Goal: Transaction & Acquisition: Purchase product/service

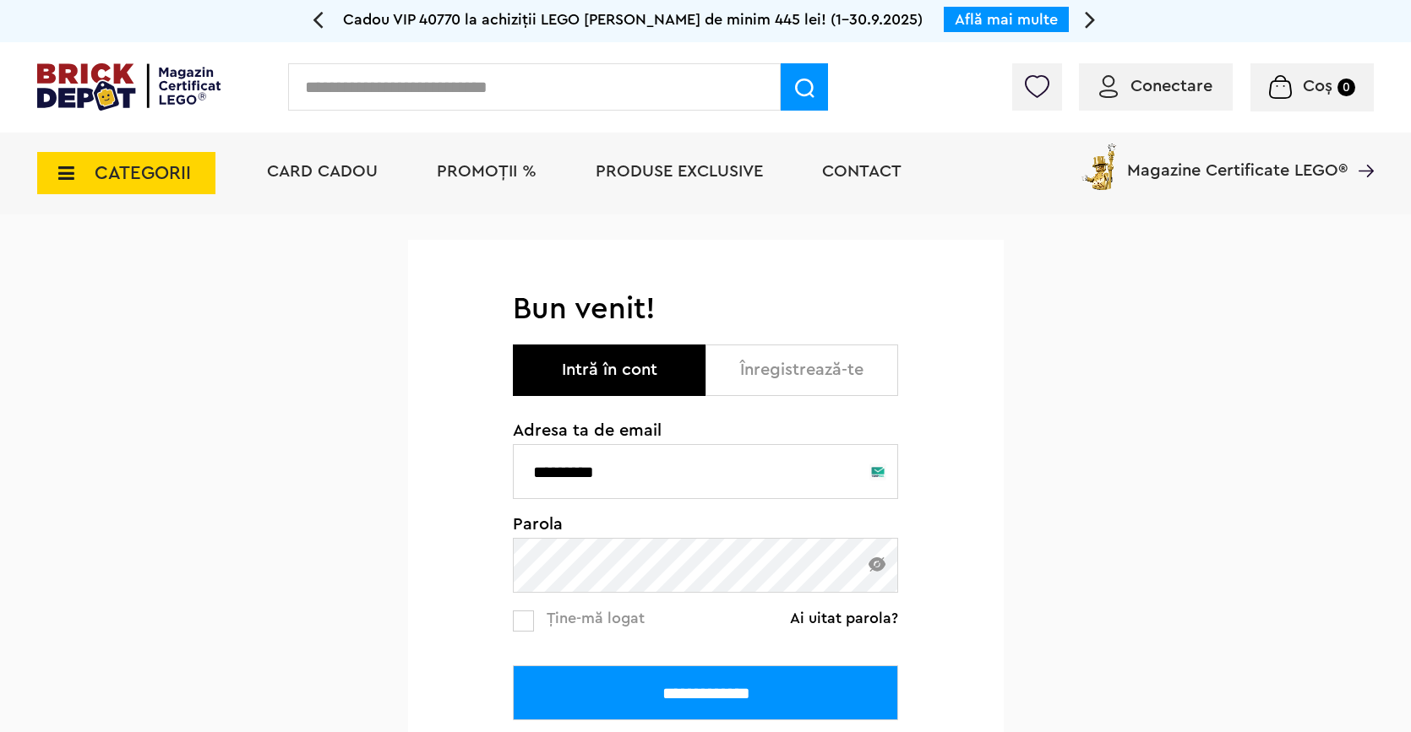
click at [625, 484] on input "*********" at bounding box center [705, 471] width 385 height 55
type input "**********"
click at [710, 691] on input "**********" at bounding box center [705, 693] width 385 height 55
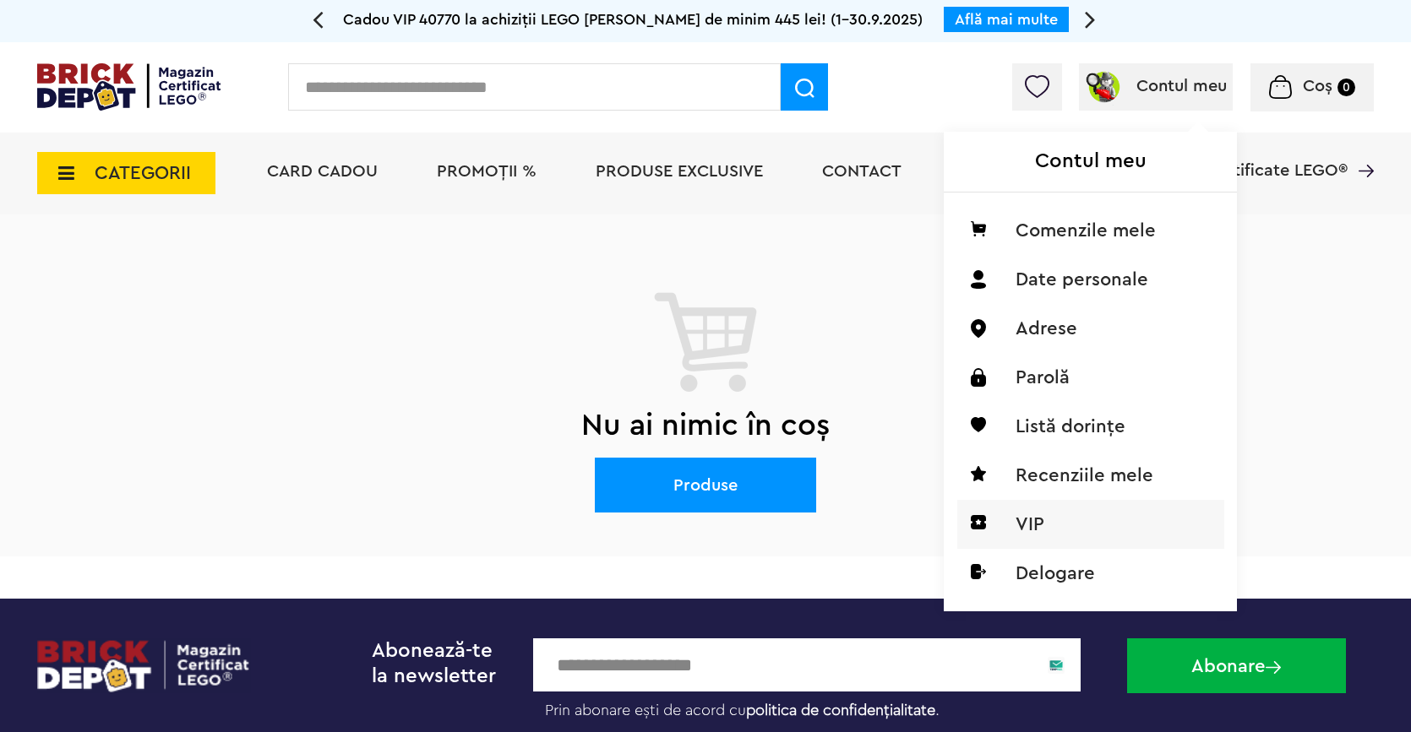
click at [1052, 521] on li "VIP" at bounding box center [1090, 524] width 267 height 49
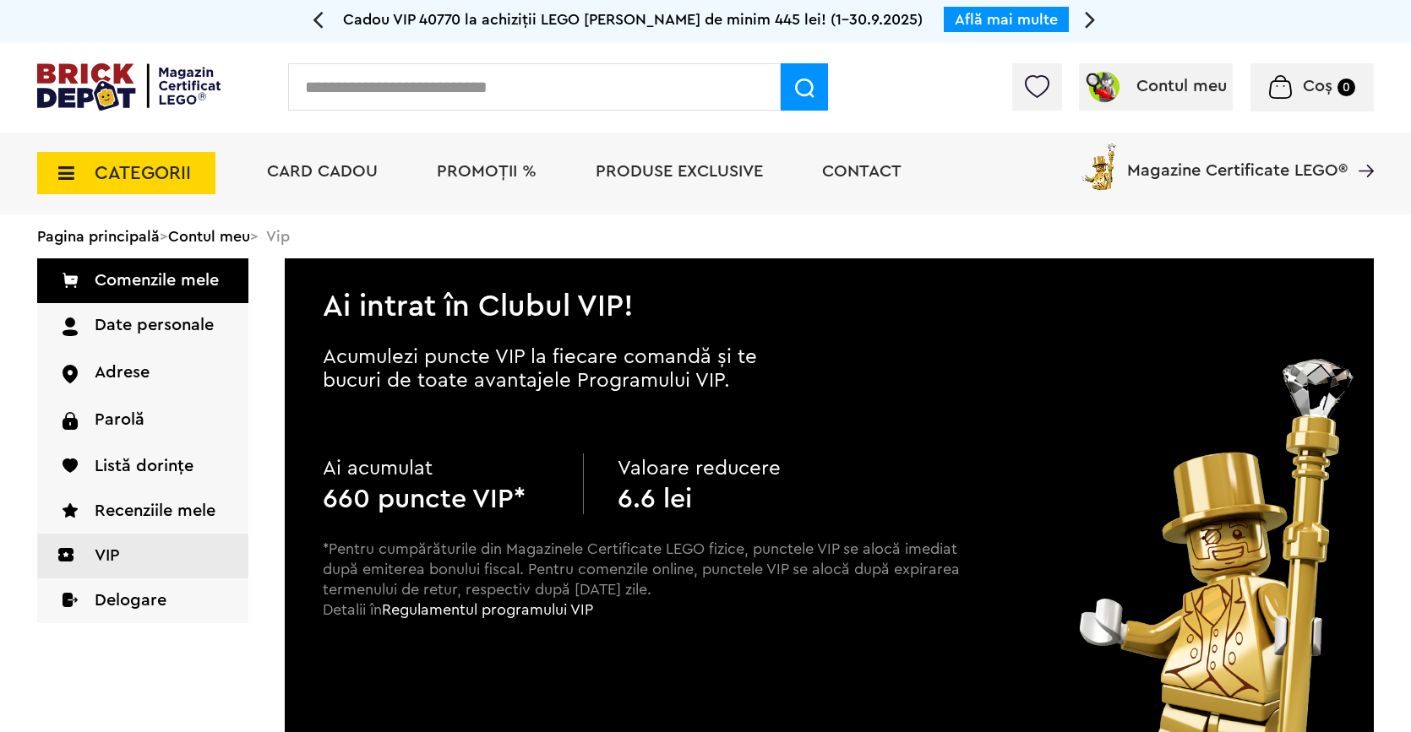
click at [161, 171] on span "CATEGORII" at bounding box center [143, 173] width 96 height 19
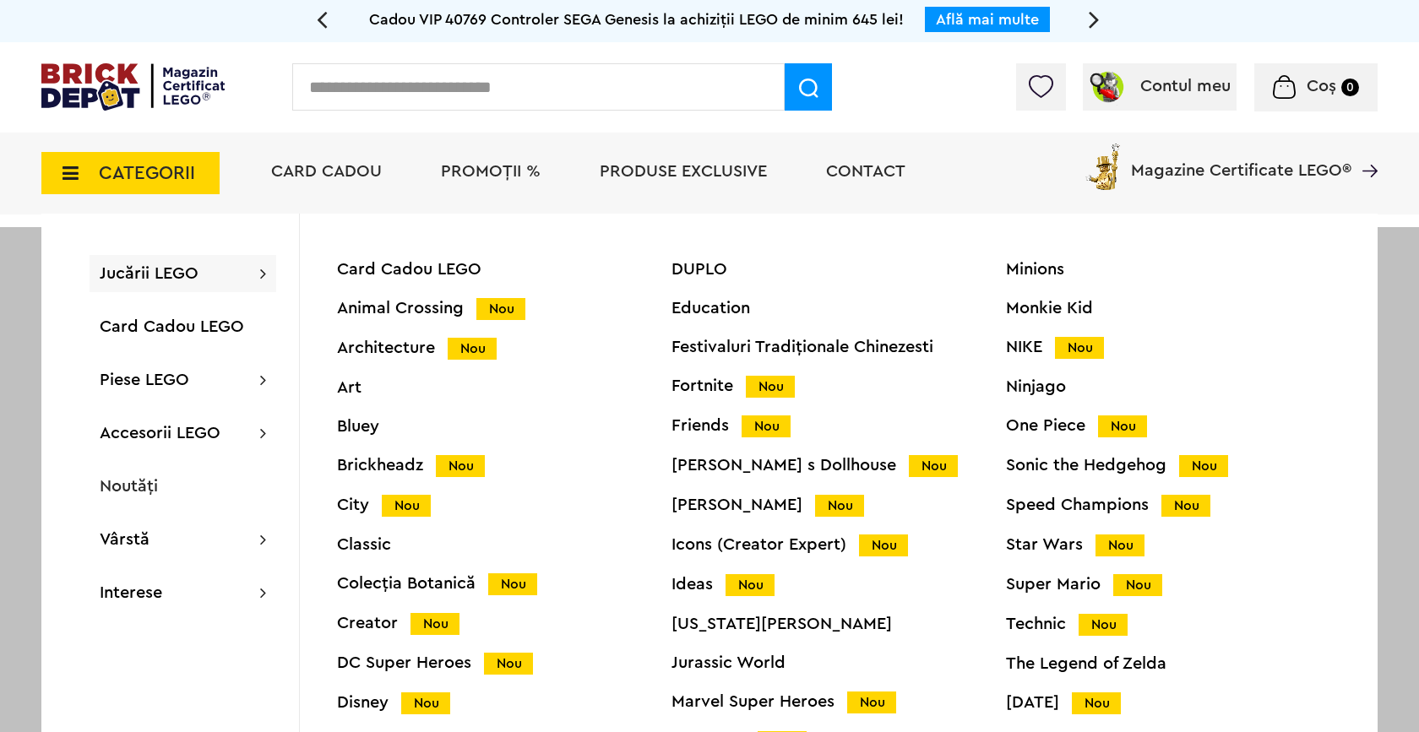
click at [178, 270] on span "Jucării LEGO" at bounding box center [149, 273] width 99 height 17
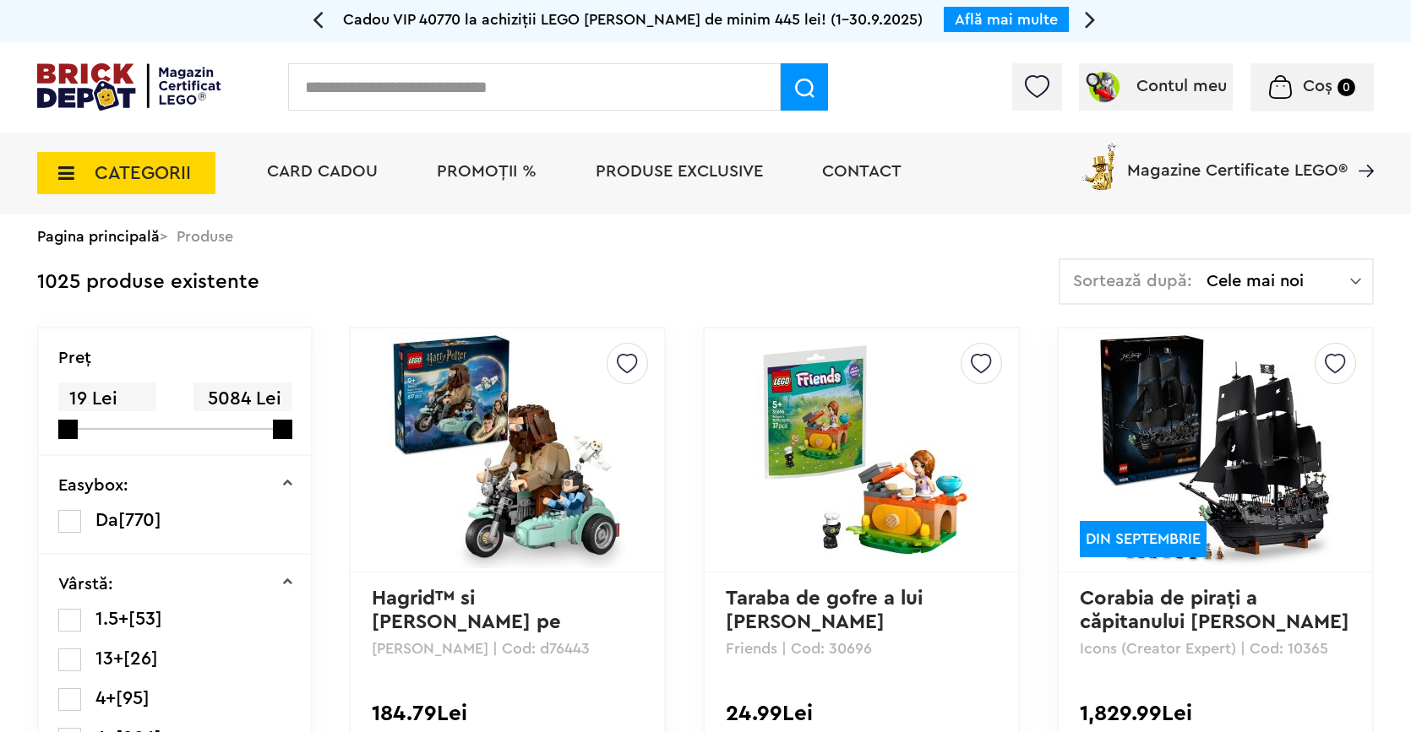
click at [167, 170] on span "CATEGORII" at bounding box center [143, 173] width 96 height 19
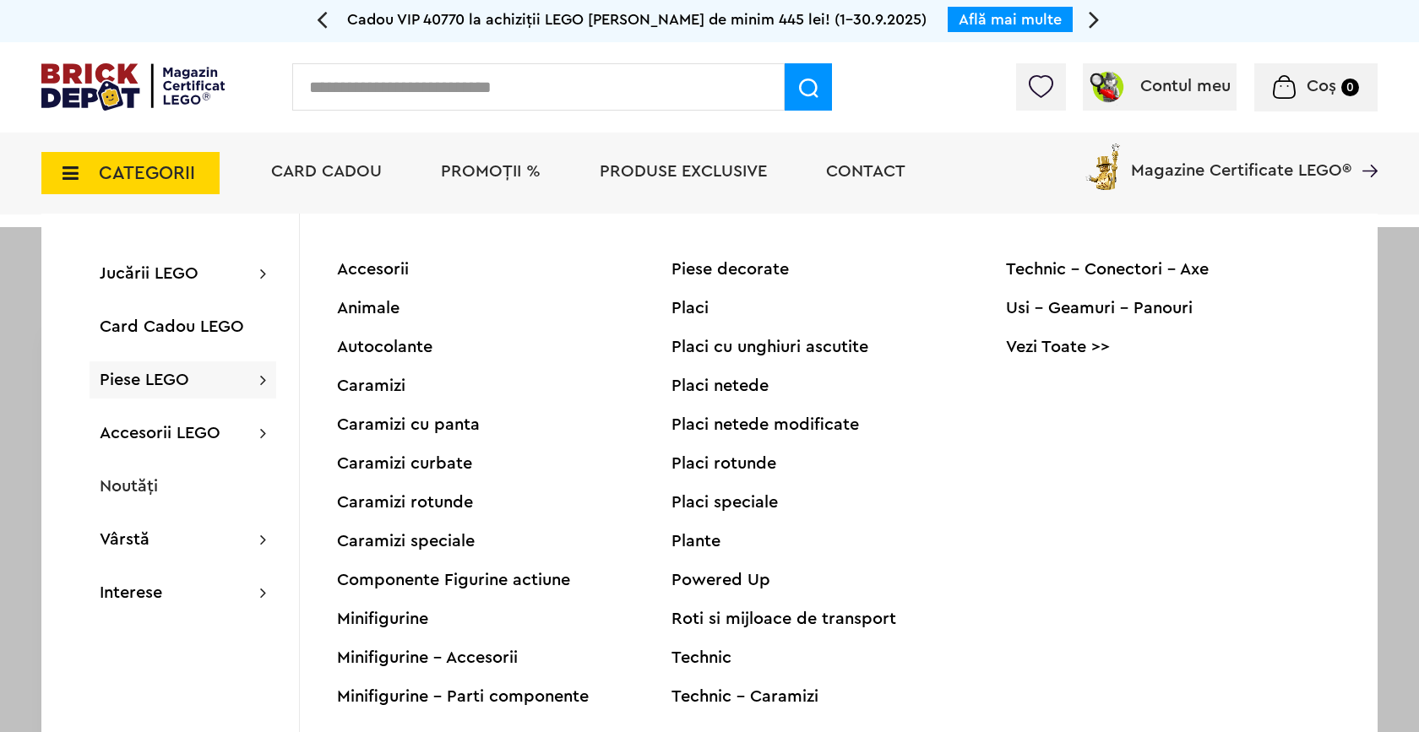
click at [152, 377] on span "Piese LEGO" at bounding box center [145, 380] width 90 height 17
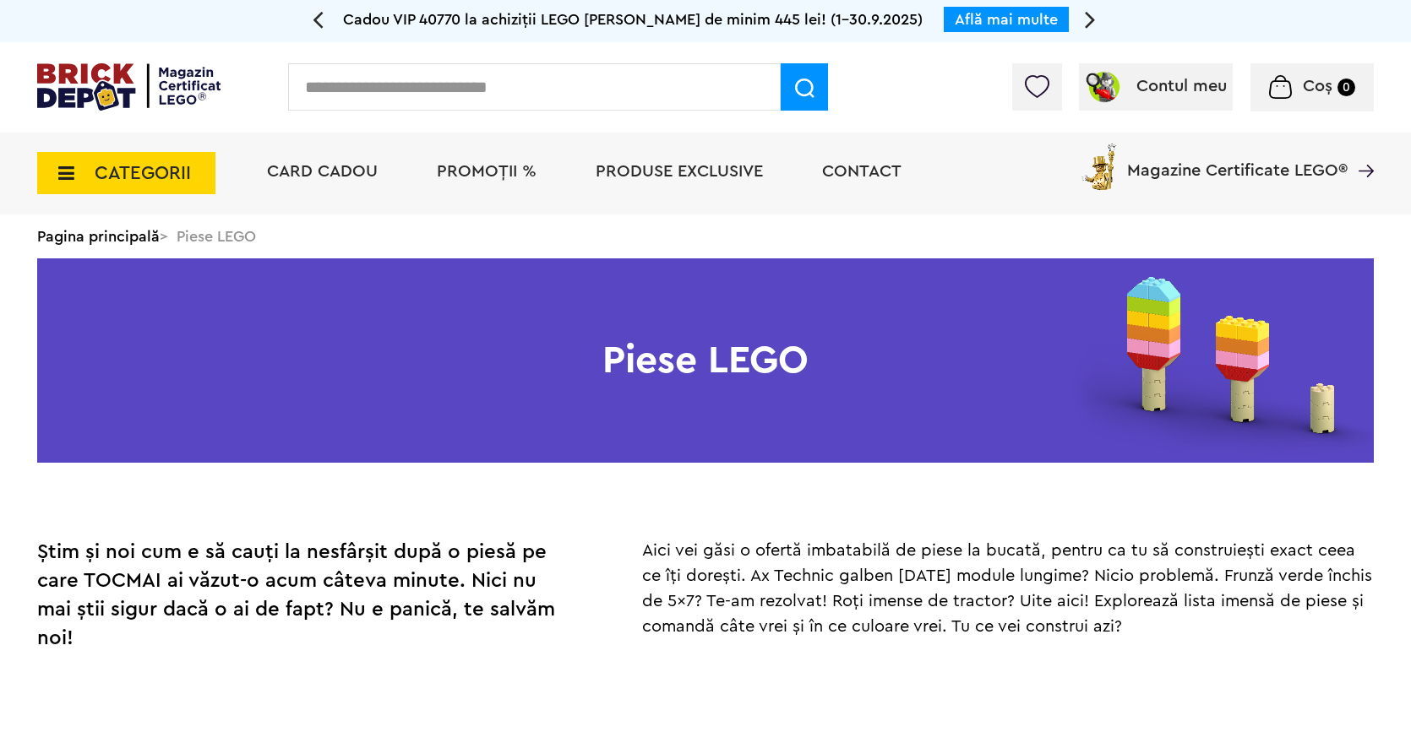
click at [152, 155] on span "CATEGORII" at bounding box center [126, 173] width 178 height 42
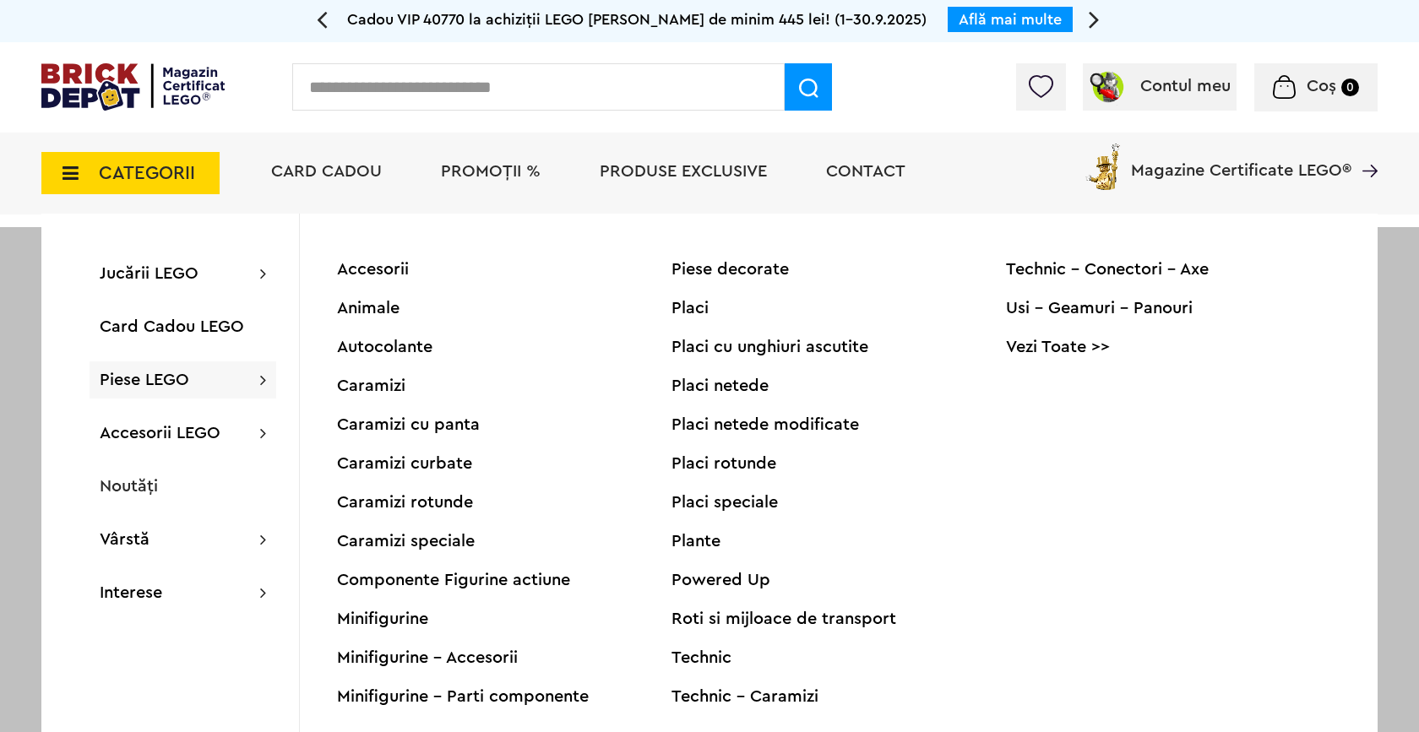
click at [385, 302] on div "Animale" at bounding box center [504, 308] width 335 height 17
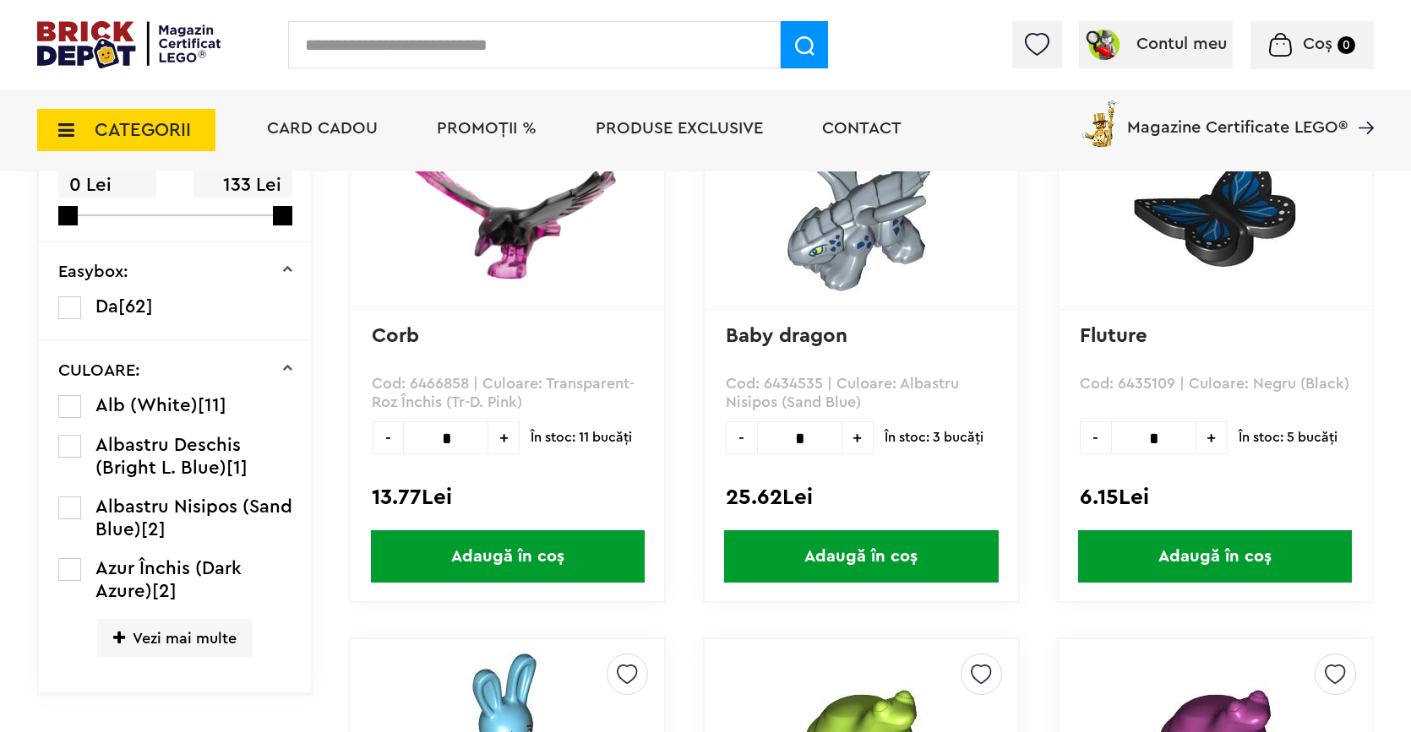
scroll to position [497, 0]
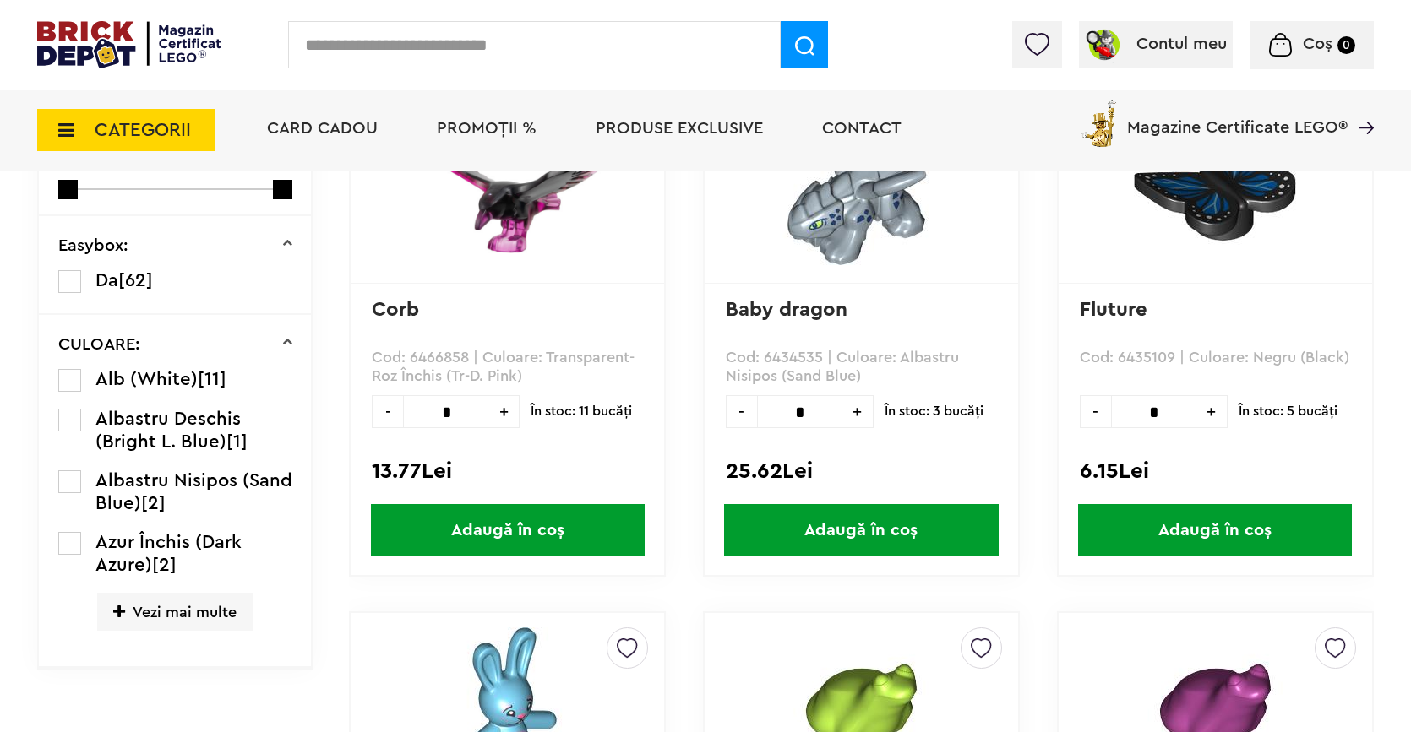
click at [1118, 308] on link "Fluture" at bounding box center [1114, 310] width 68 height 20
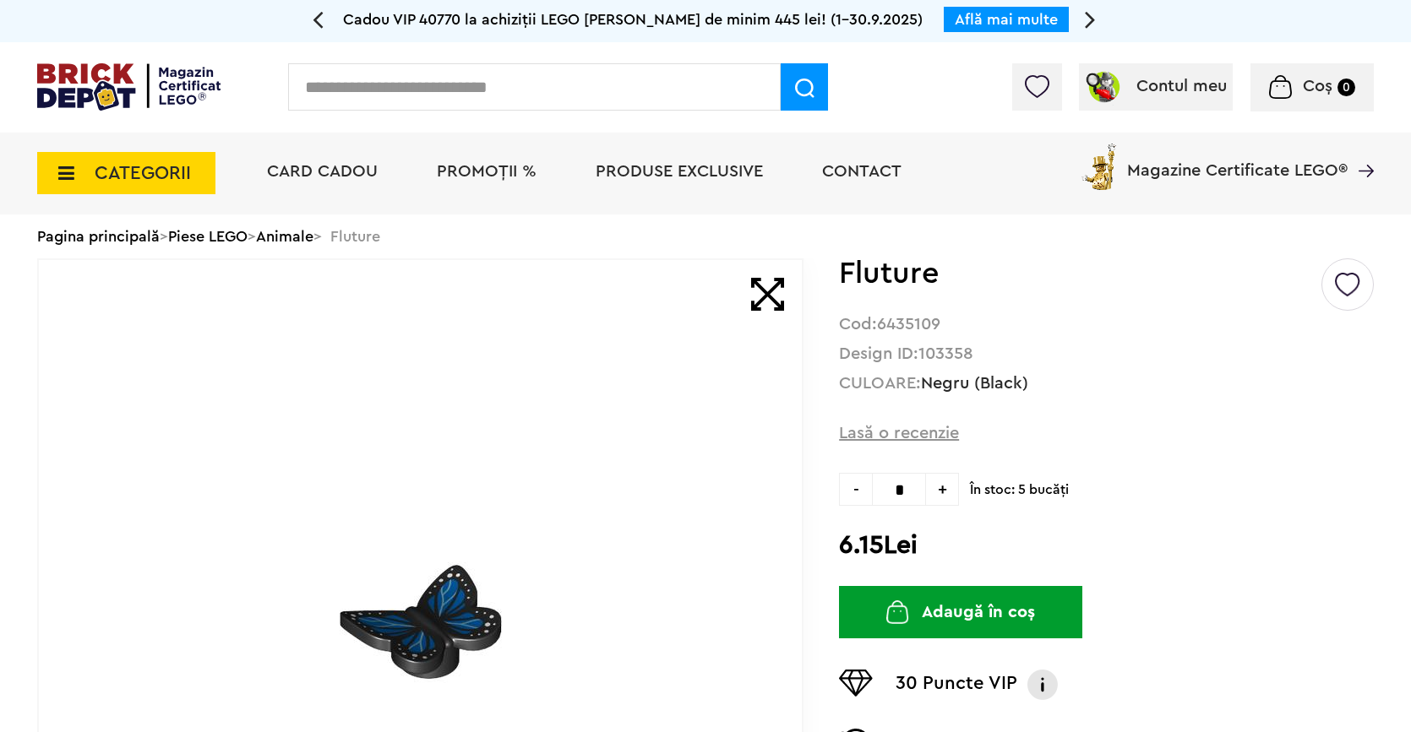
click at [952, 614] on button "Adaugă în coș" at bounding box center [960, 612] width 243 height 52
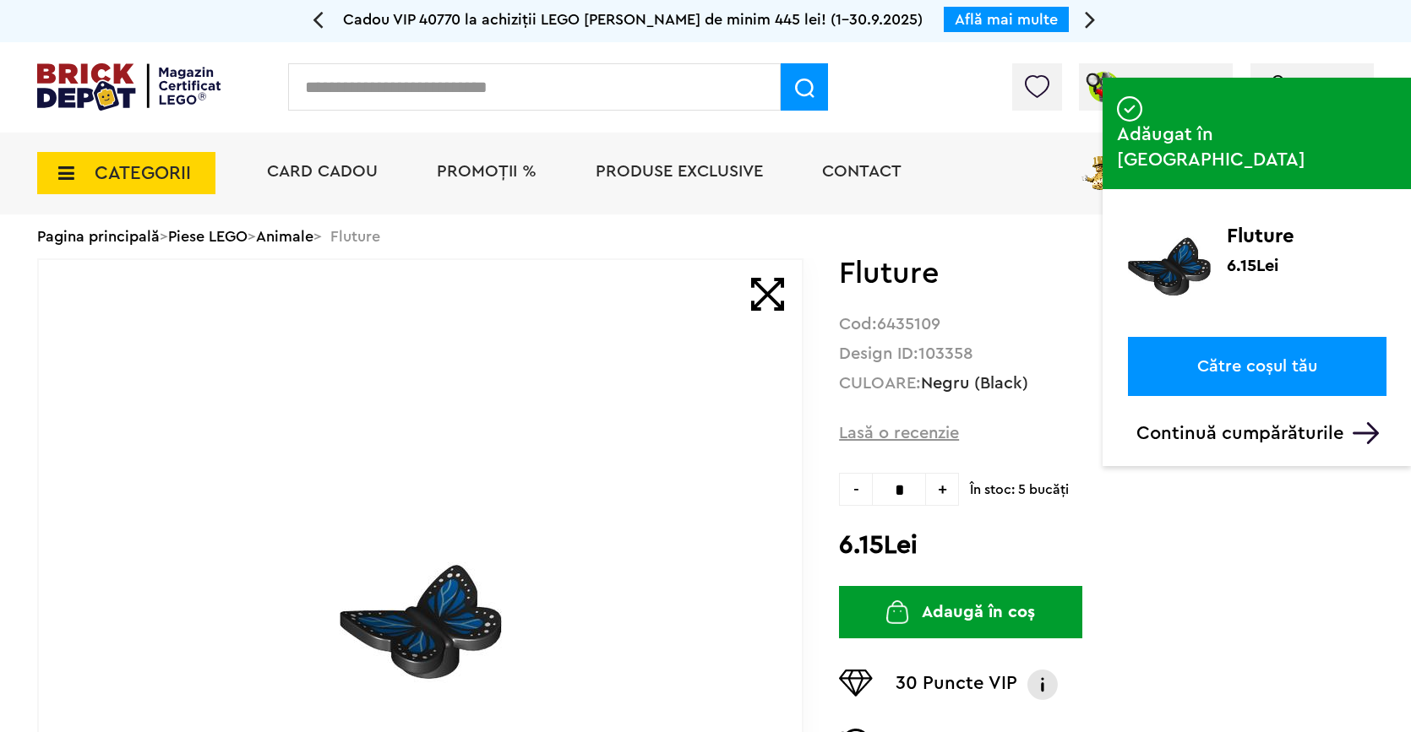
click at [1253, 342] on link "Către coșul tău" at bounding box center [1257, 366] width 259 height 59
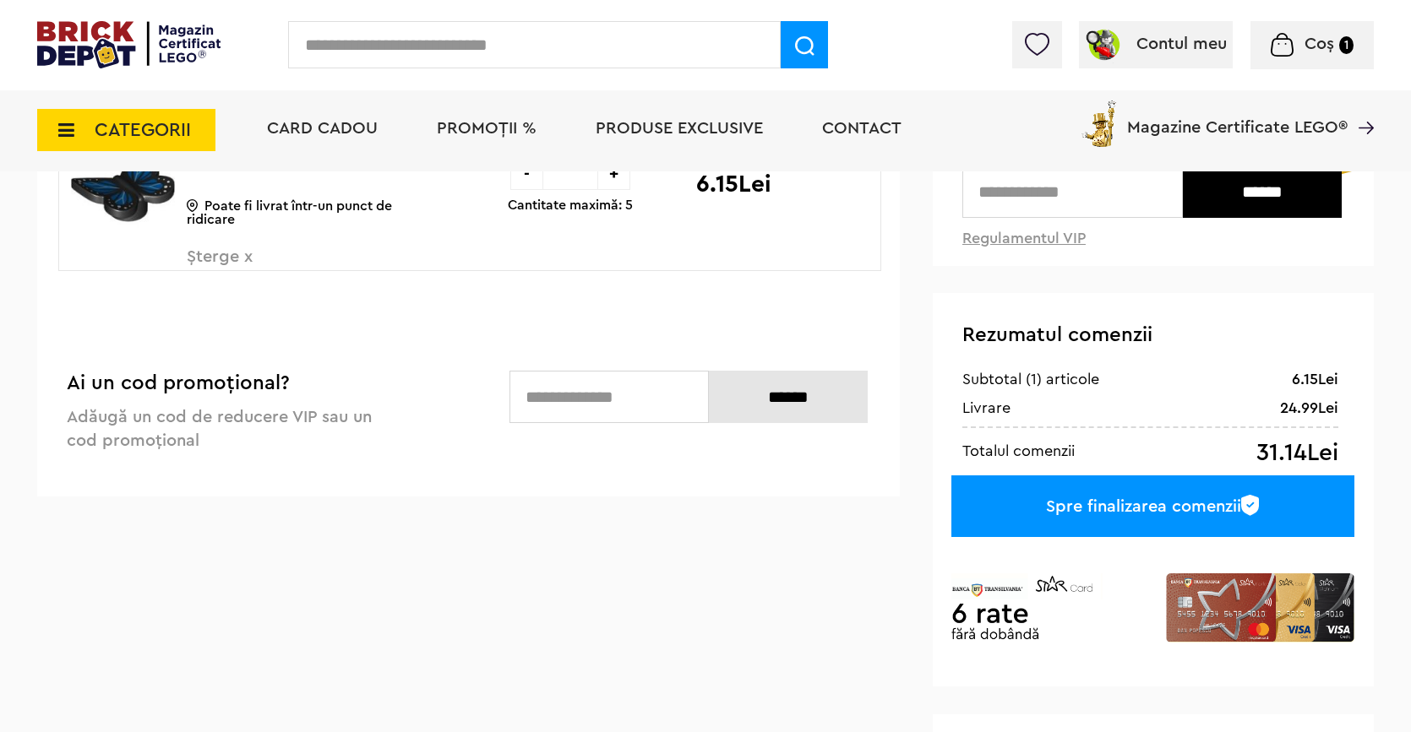
scroll to position [242, 0]
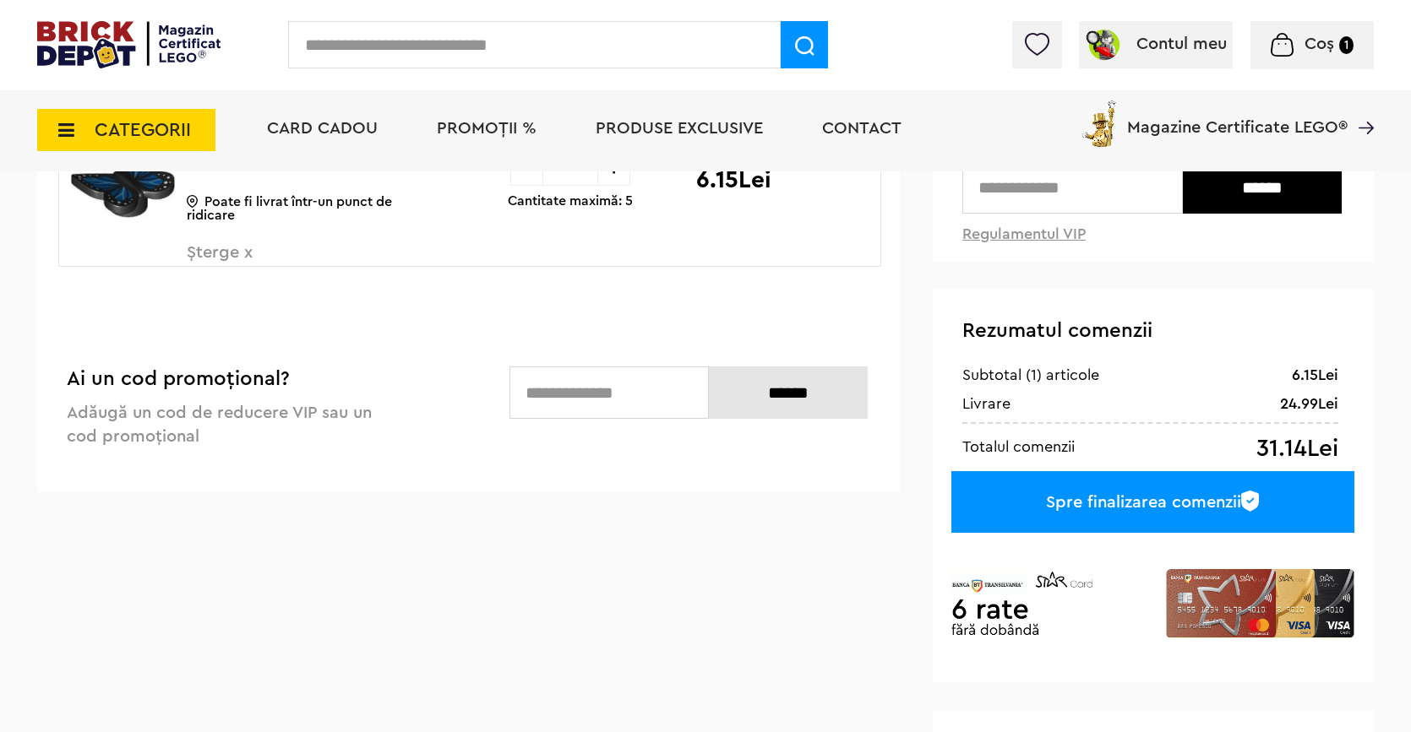
click at [1062, 187] on input "text" at bounding box center [1072, 187] width 220 height 52
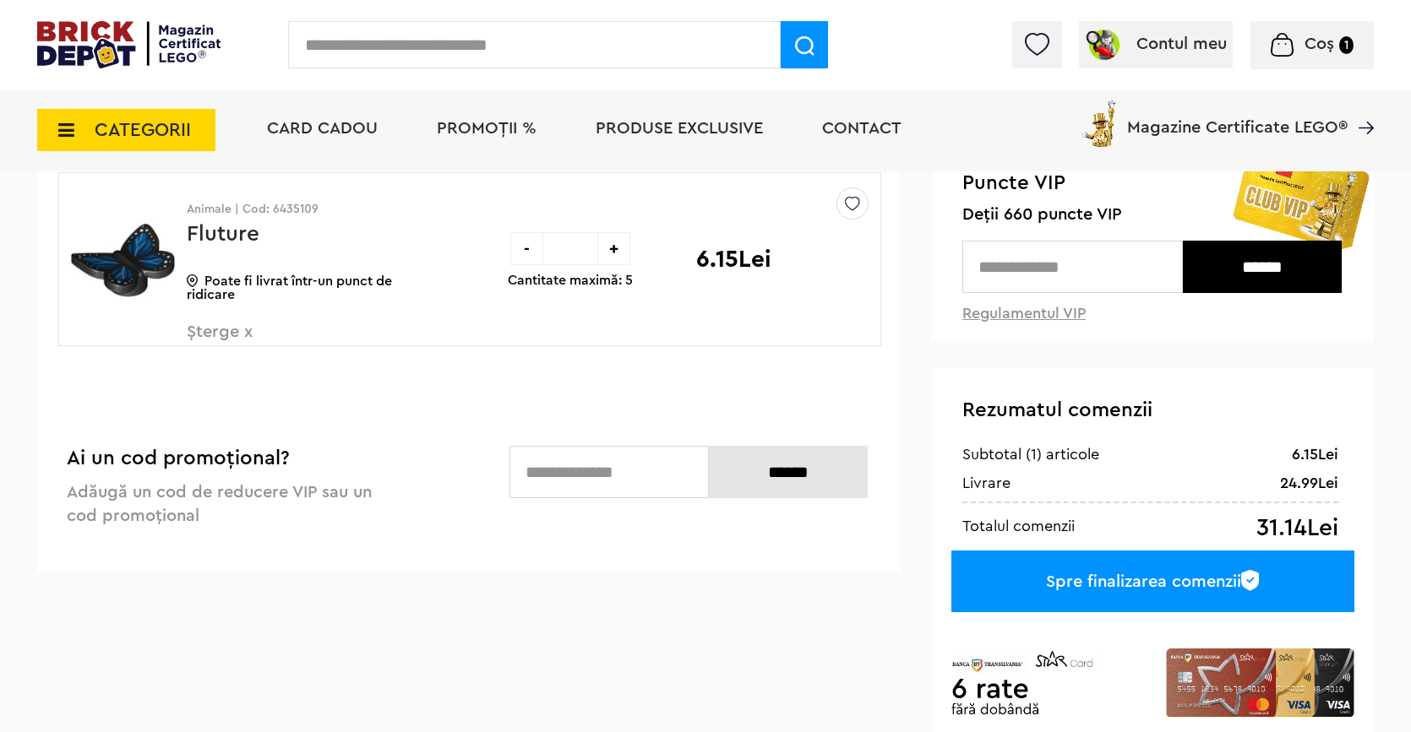
scroll to position [113, 0]
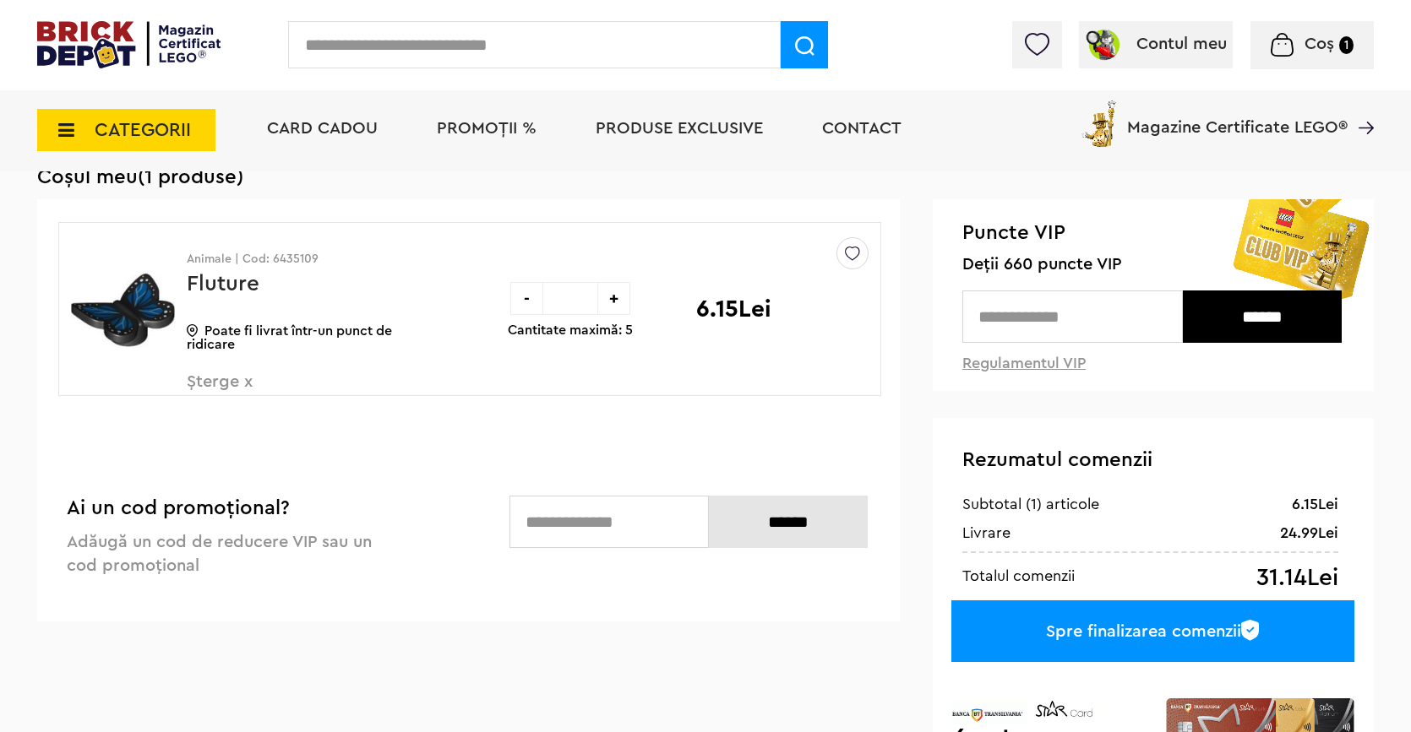
type input "*"
type input "***"
click at [1244, 311] on input "******" at bounding box center [1262, 317] width 159 height 52
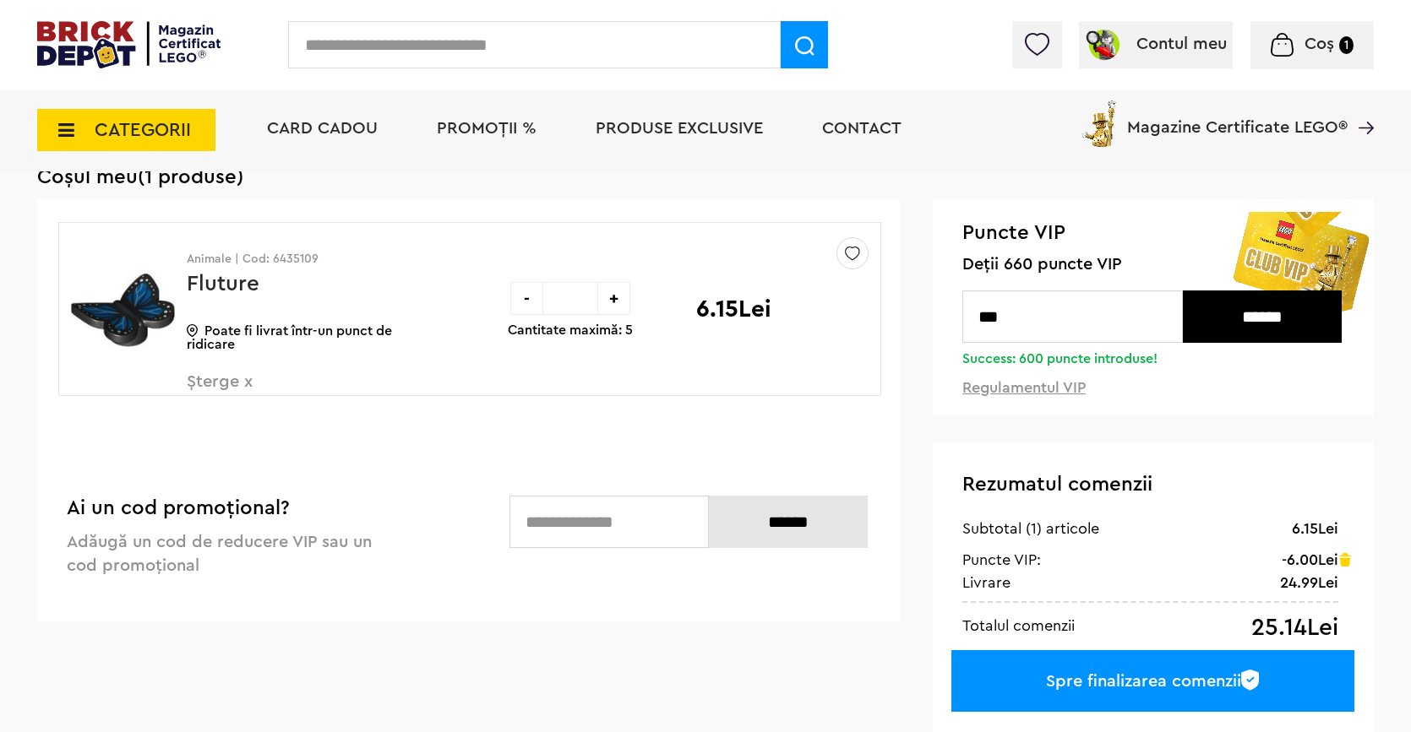
click at [1130, 668] on div "Spre finalizarea comenzii" at bounding box center [1152, 682] width 403 height 62
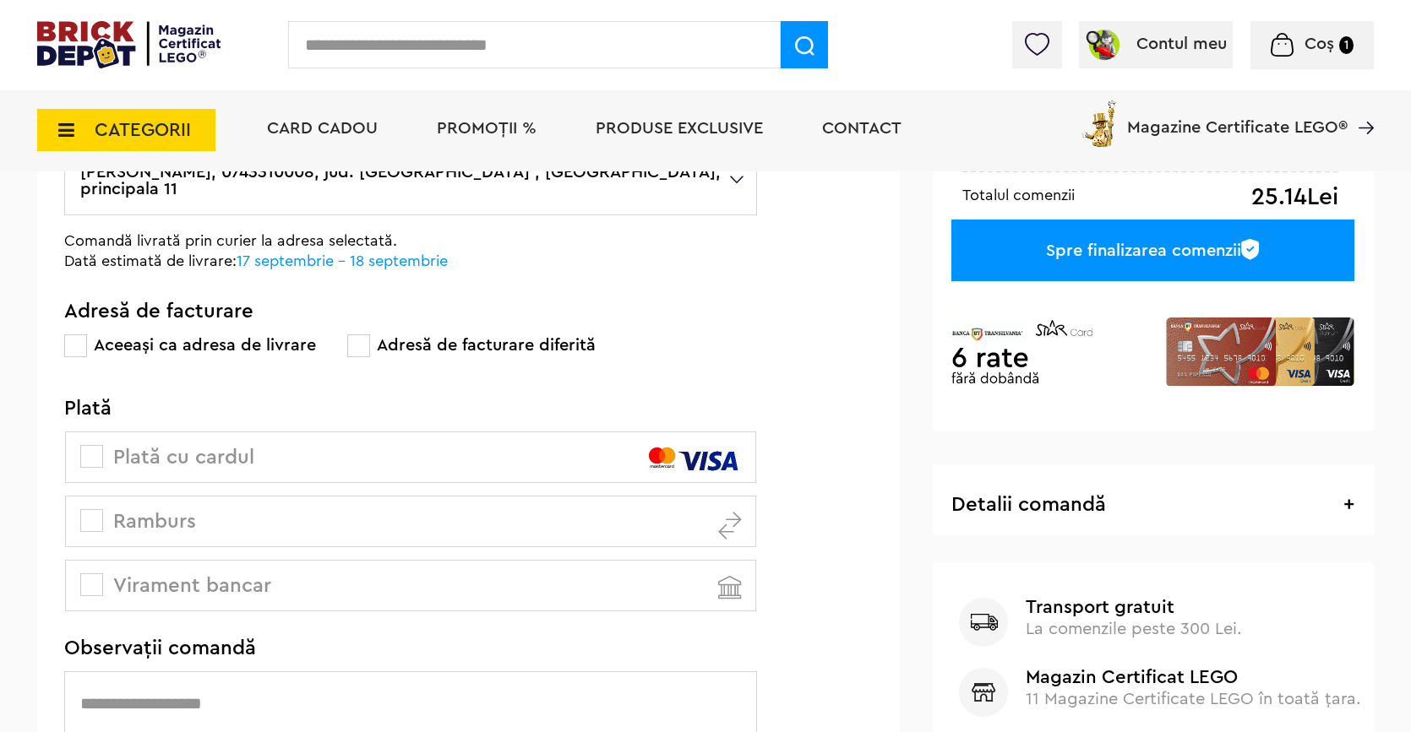
scroll to position [330, 0]
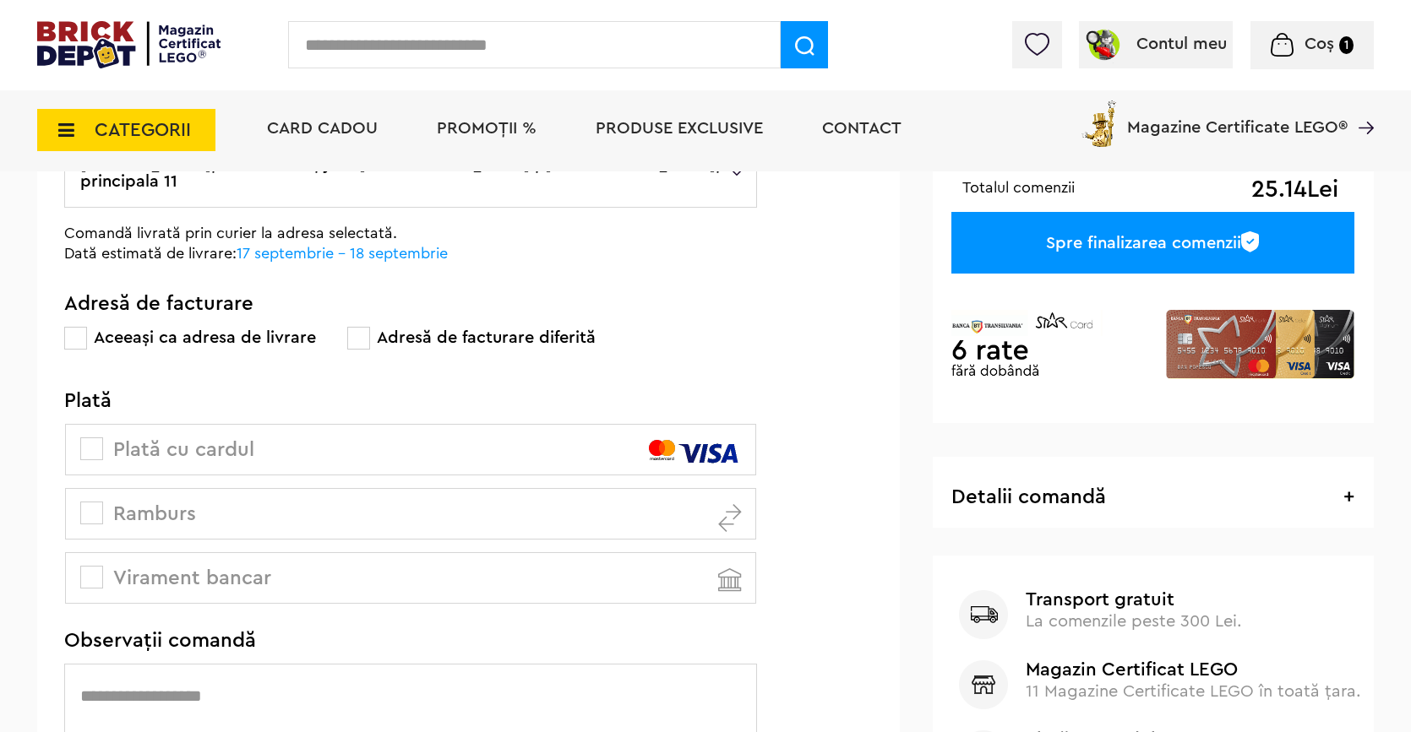
click at [97, 502] on span at bounding box center [91, 513] width 23 height 23
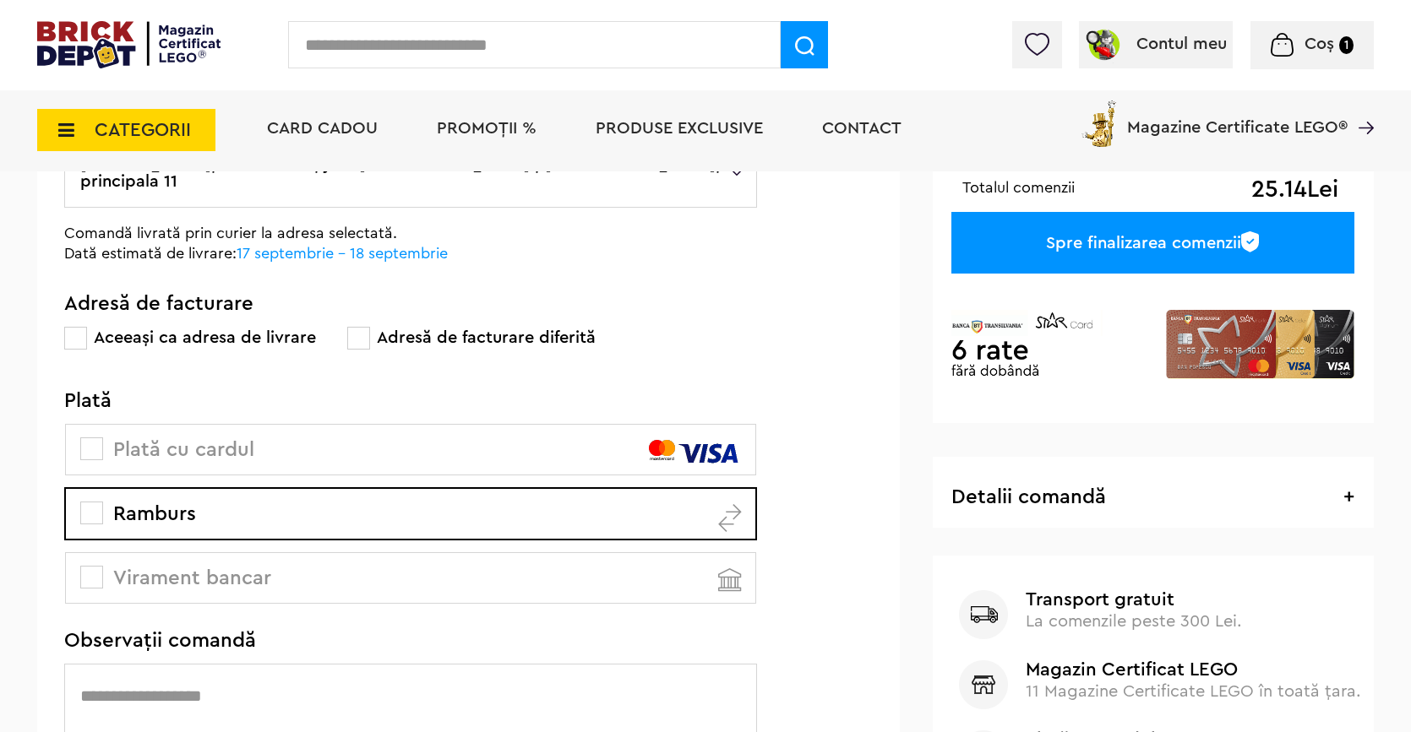
click at [225, 679] on textarea at bounding box center [410, 727] width 693 height 126
type textarea "****"
click at [1102, 240] on div "Spre finalizarea comenzii" at bounding box center [1152, 243] width 403 height 62
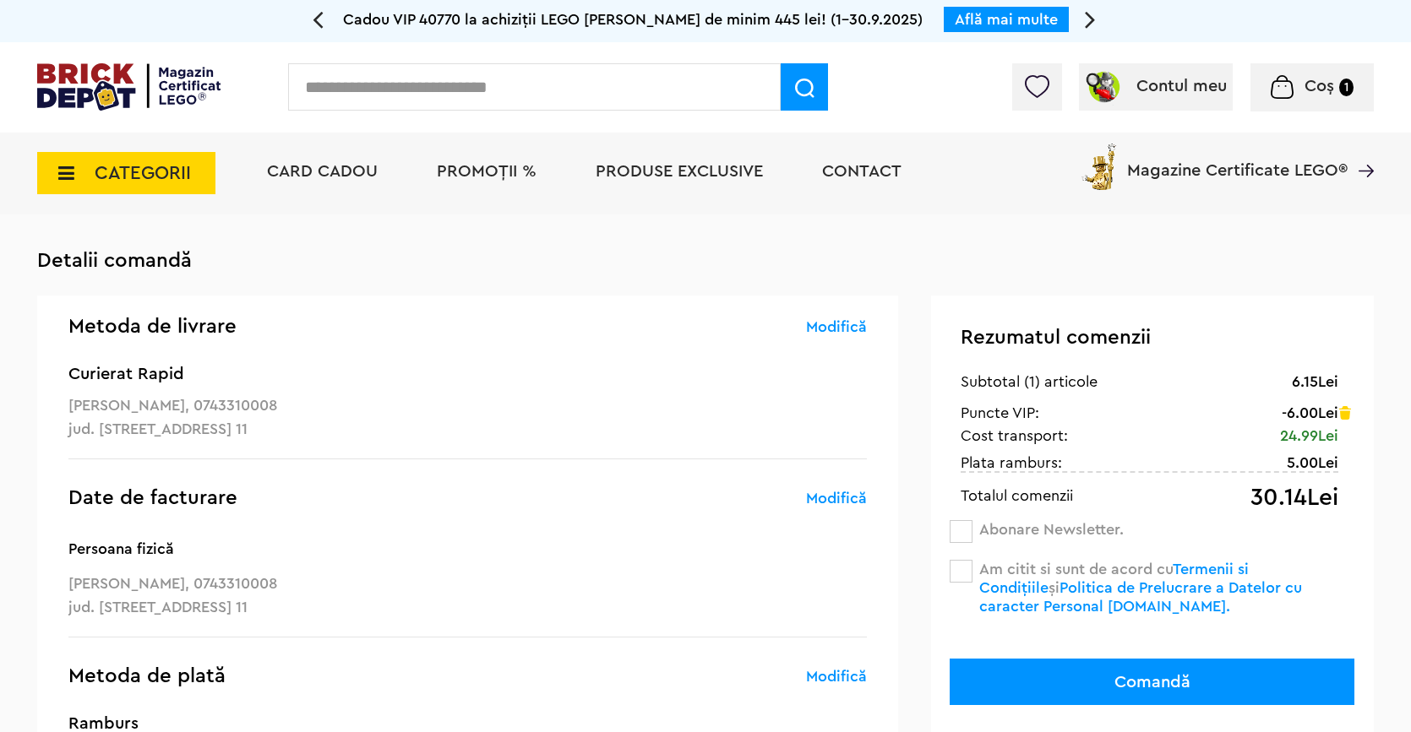
click at [955, 563] on span at bounding box center [961, 571] width 23 height 23
click at [1096, 669] on button "Comandă" at bounding box center [1152, 682] width 405 height 46
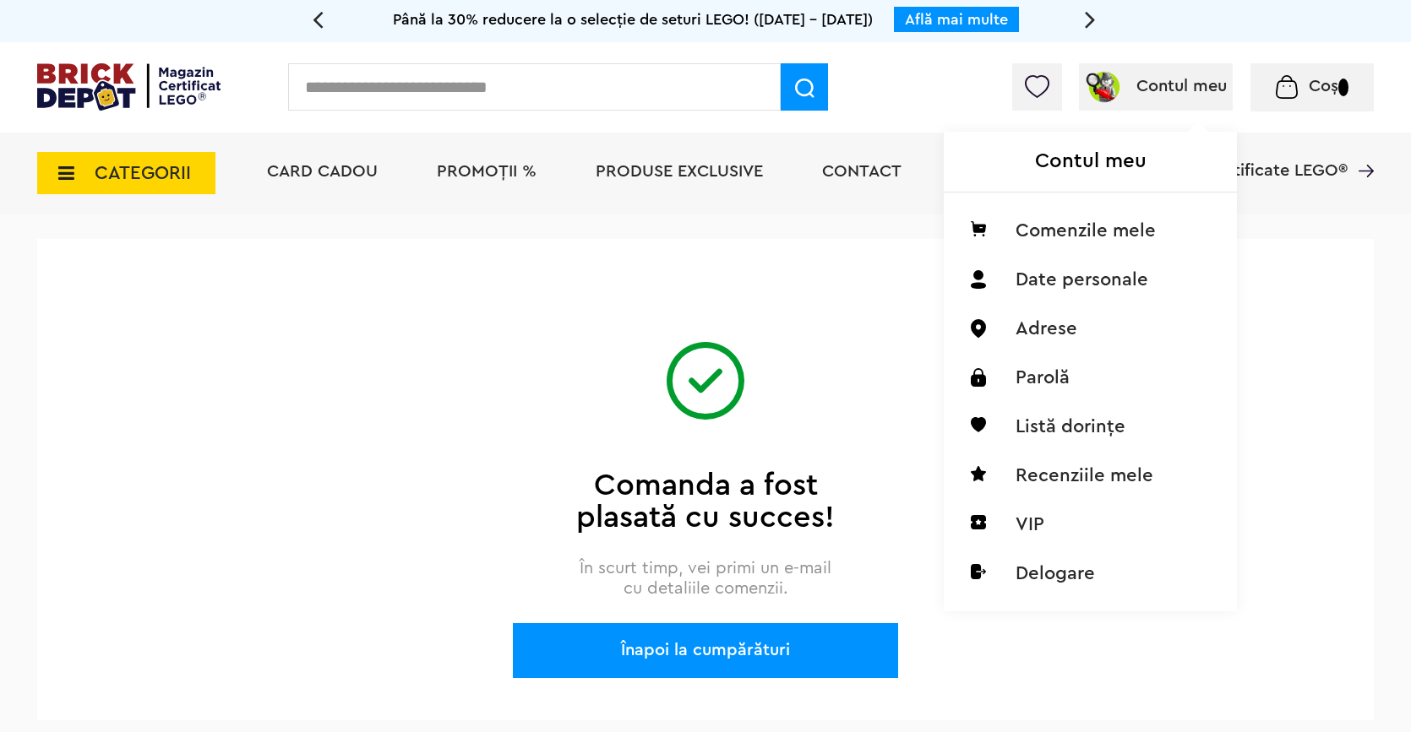
click at [1158, 89] on span "Contul meu" at bounding box center [1181, 86] width 90 height 17
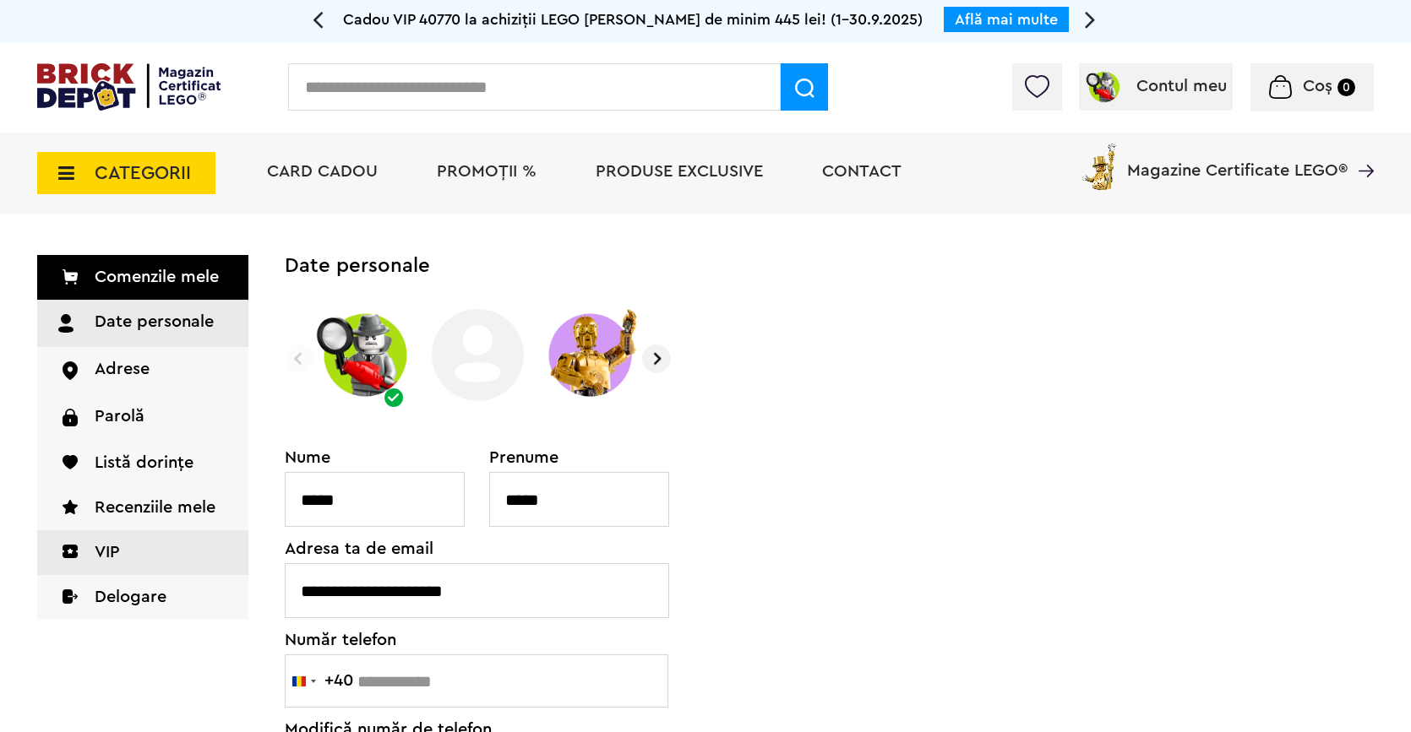
click at [114, 547] on link "VIP" at bounding box center [142, 553] width 211 height 45
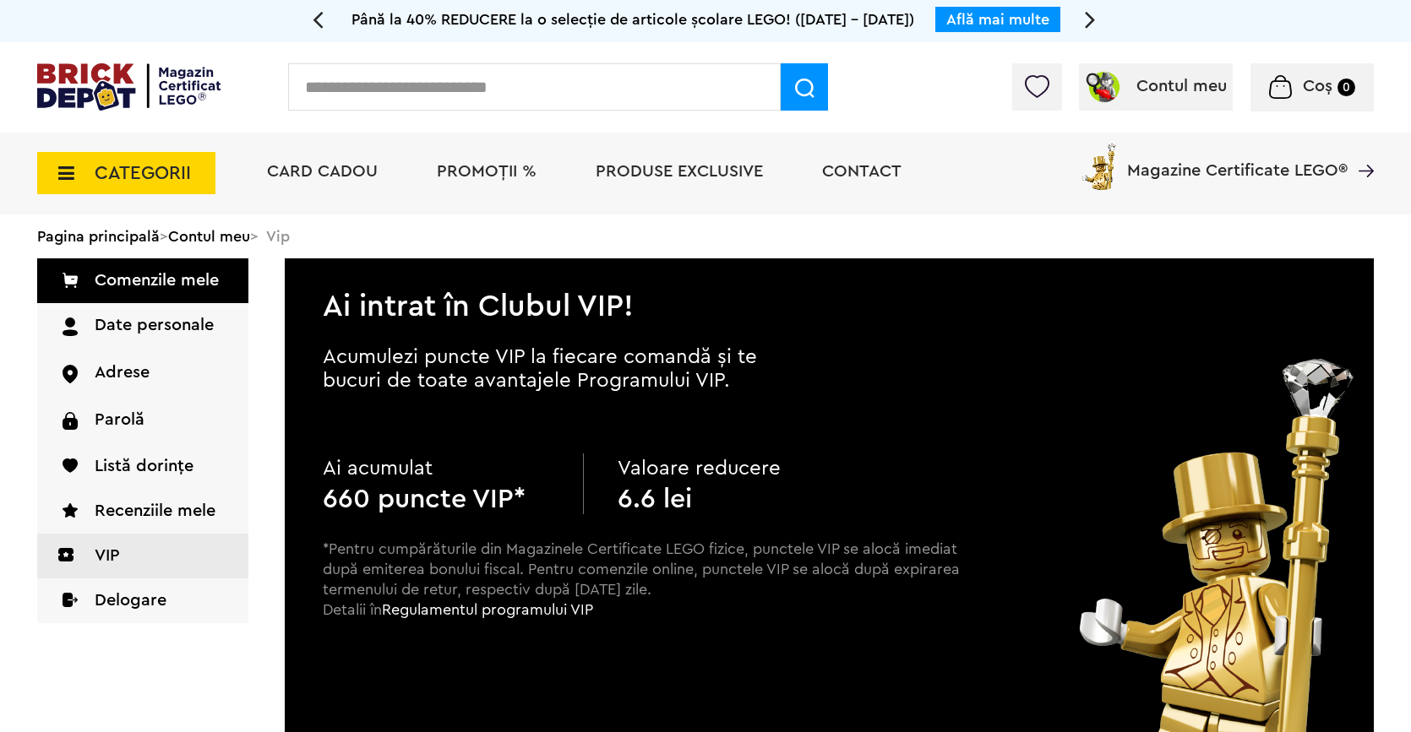
click at [145, 172] on span "CATEGORII" at bounding box center [143, 173] width 96 height 19
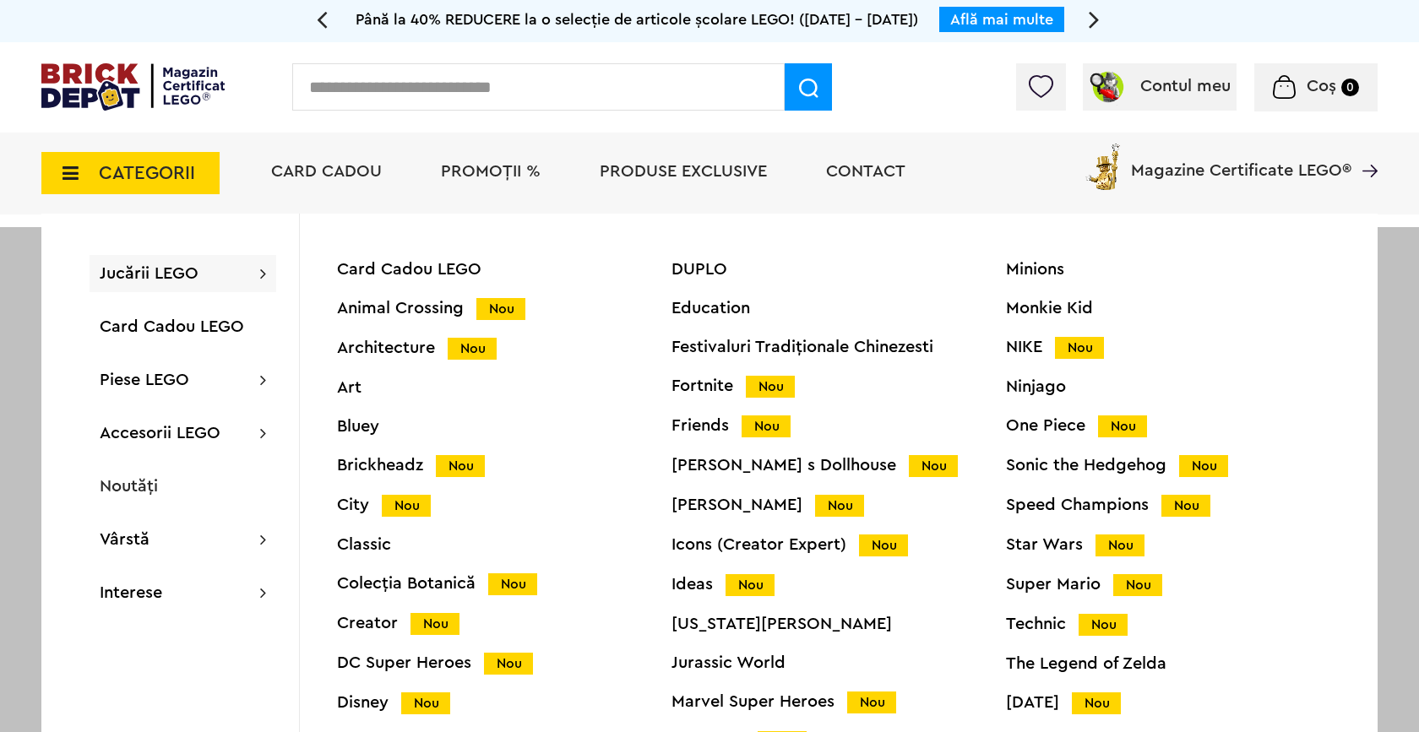
click at [394, 308] on div "Animal Crossing Nou" at bounding box center [504, 309] width 335 height 18
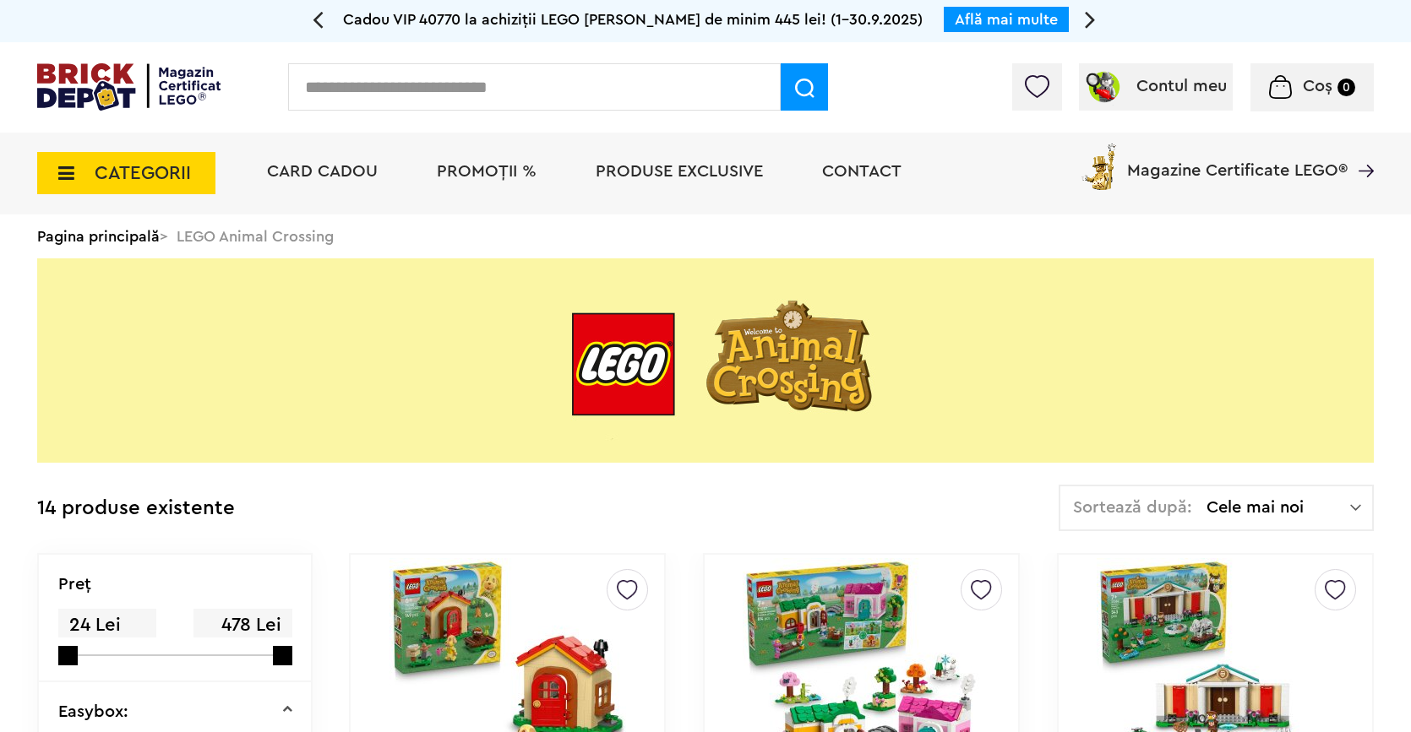
click at [140, 166] on span "CATEGORII" at bounding box center [143, 173] width 96 height 19
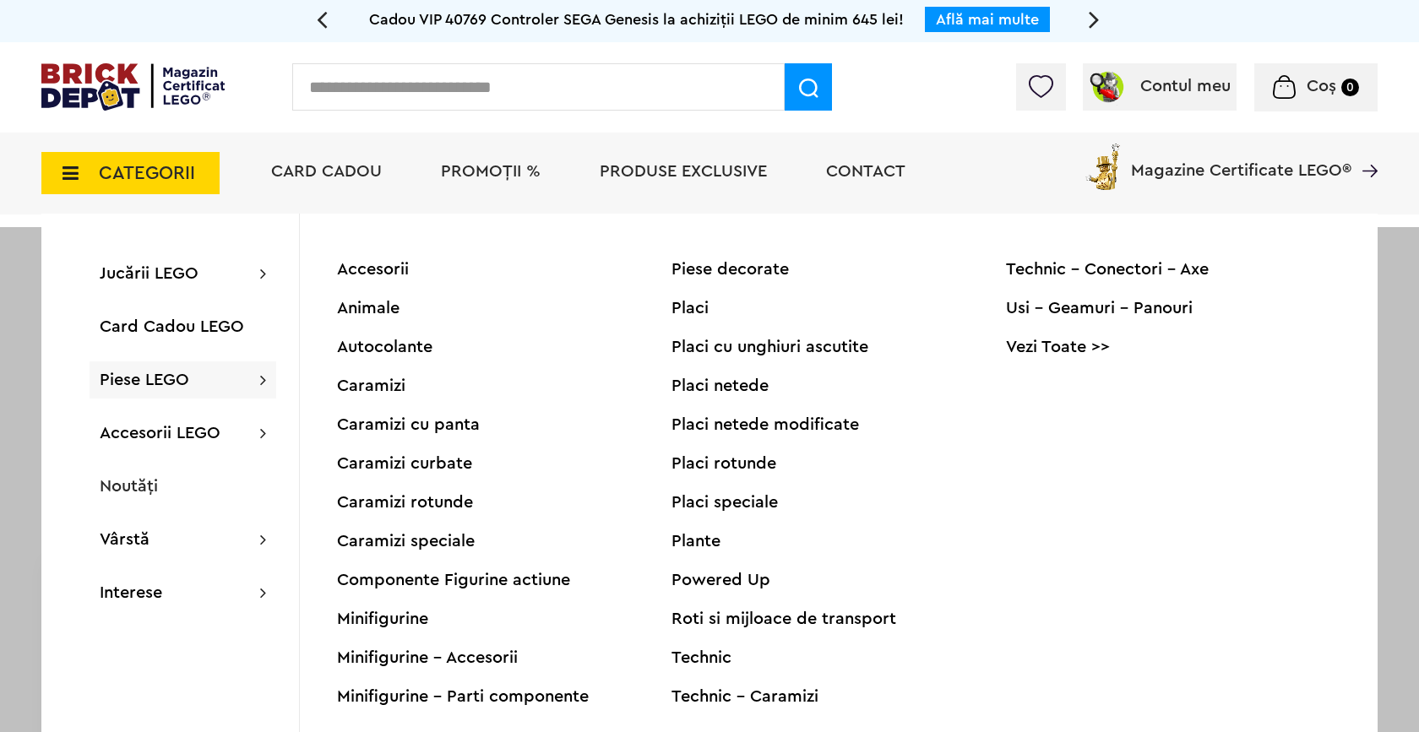
click at [375, 308] on div "Animale" at bounding box center [504, 308] width 335 height 17
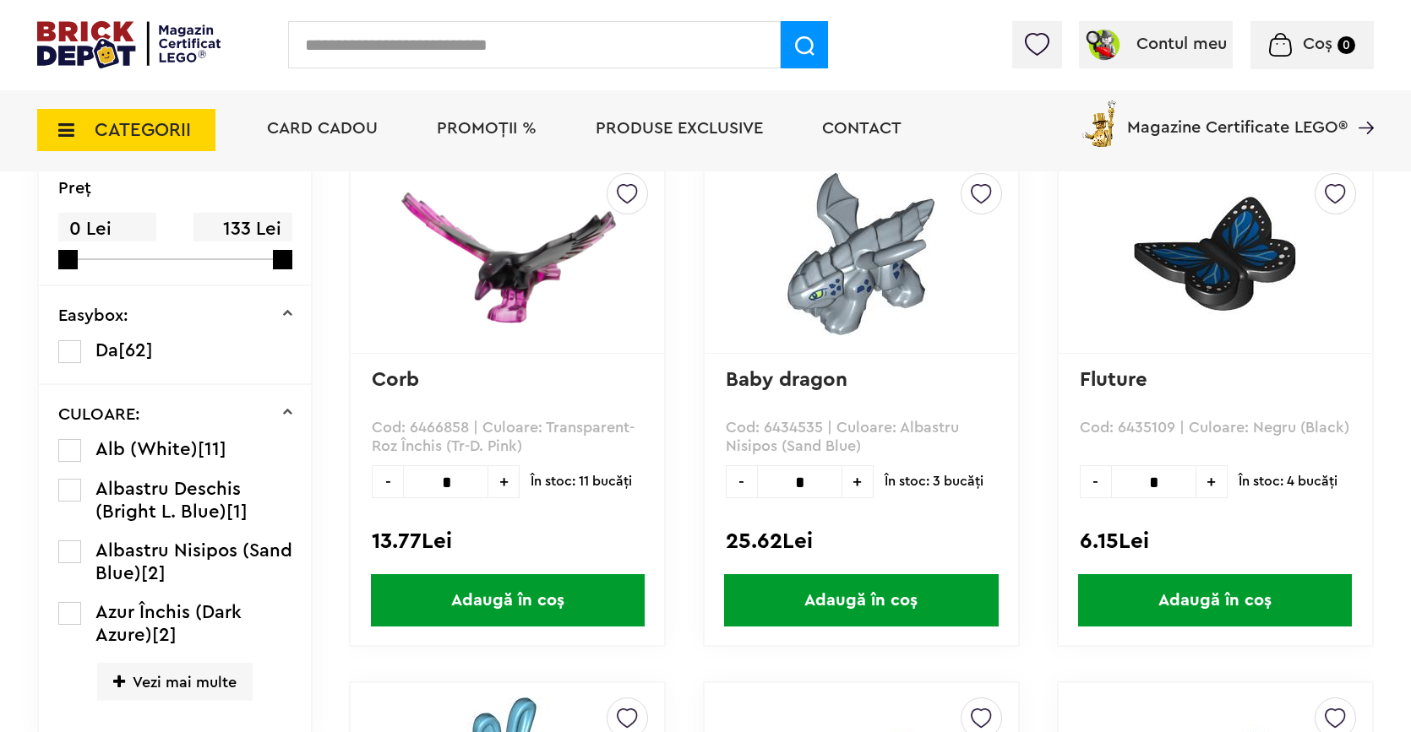
scroll to position [429, 0]
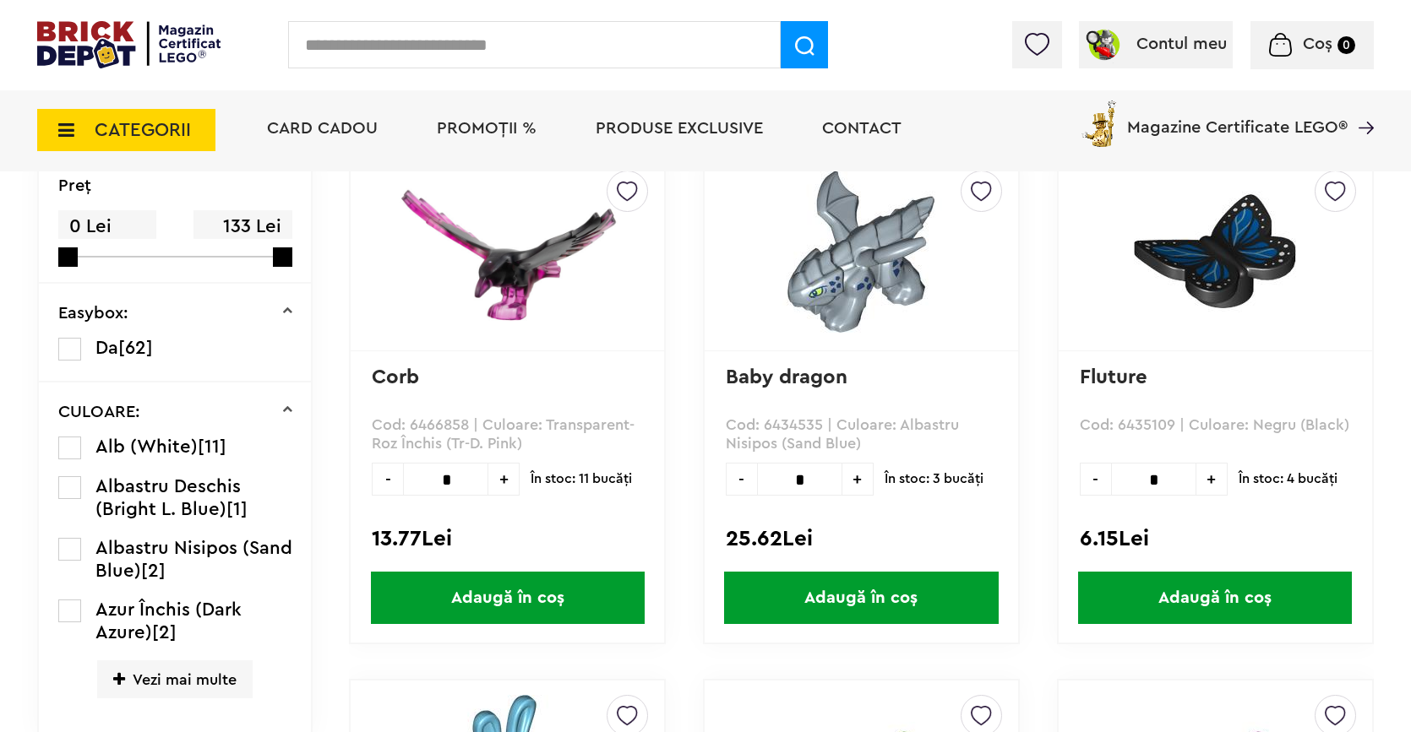
click at [1195, 586] on span "Adaugă în coș" at bounding box center [1215, 598] width 274 height 52
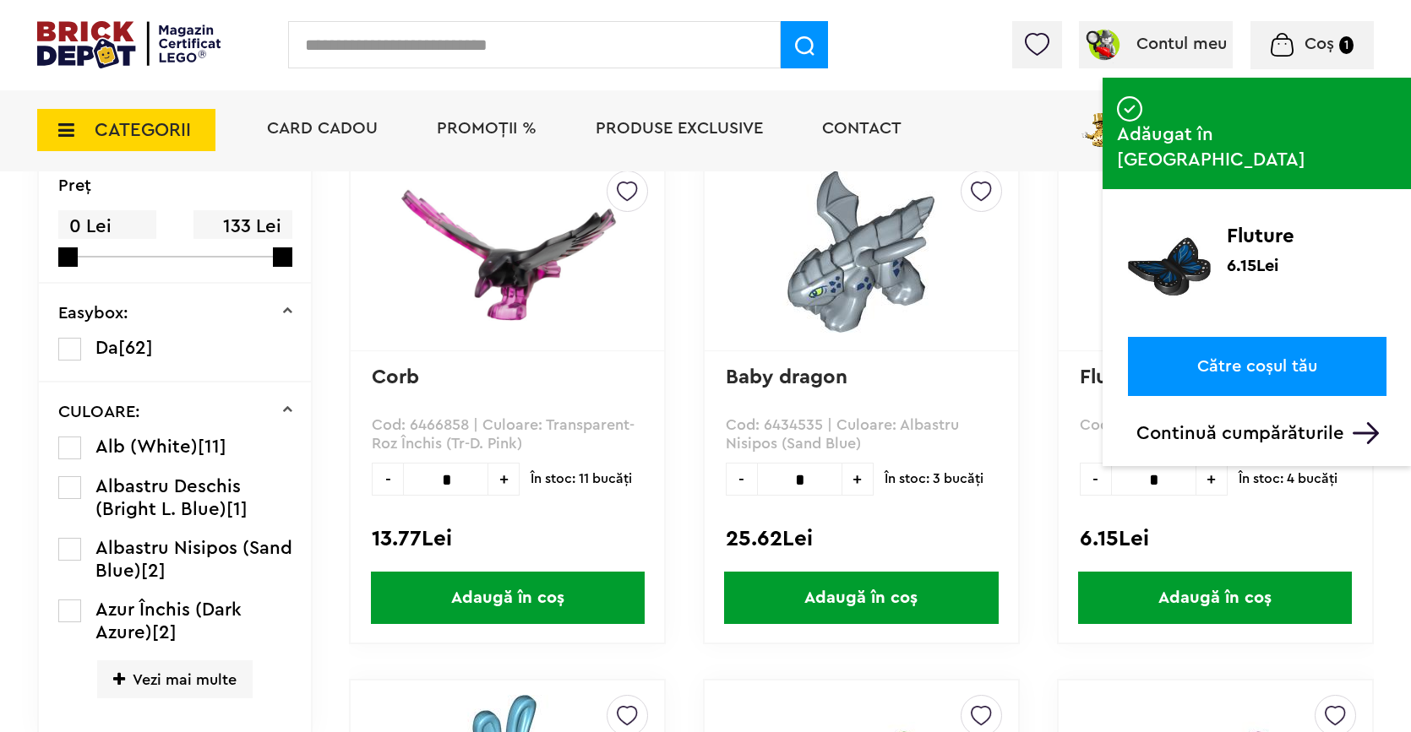
click at [1264, 337] on link "Către coșul tău" at bounding box center [1257, 366] width 259 height 59
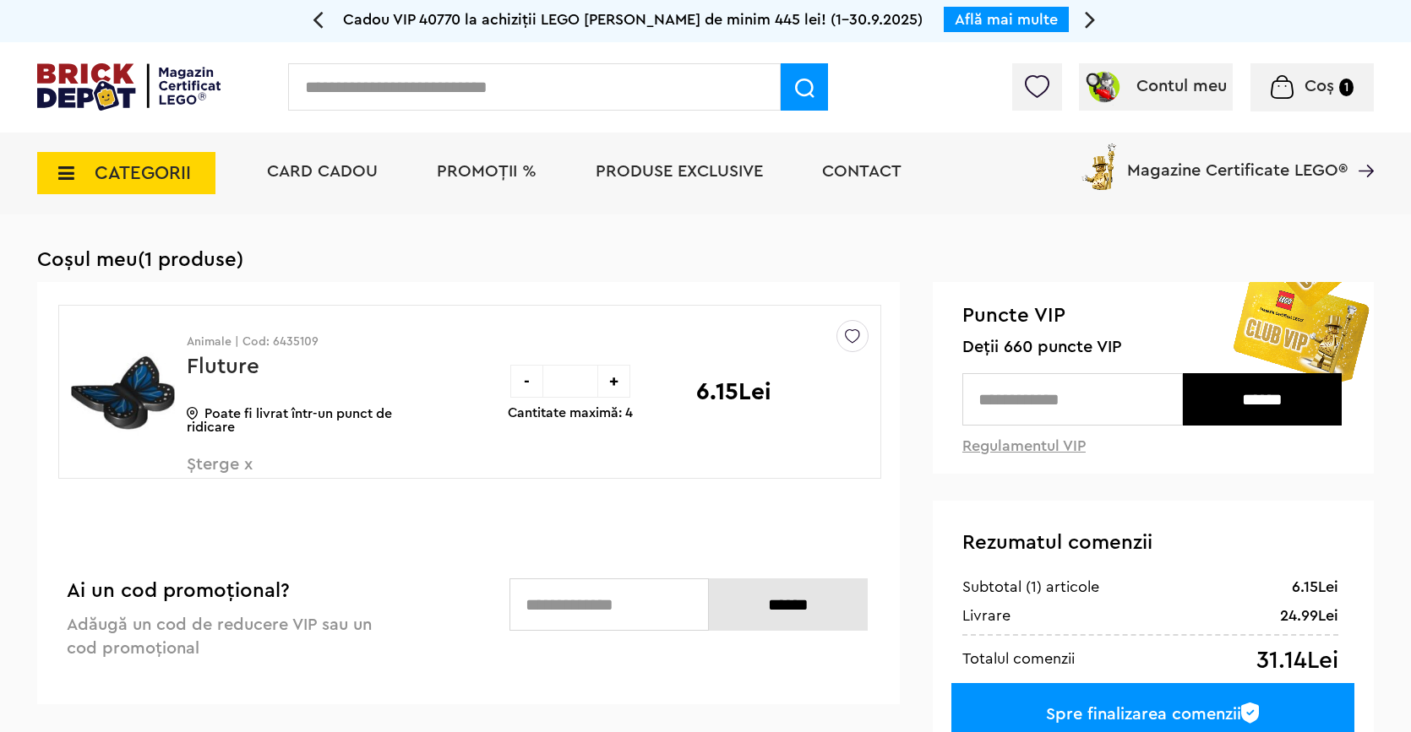
click at [1004, 386] on input "text" at bounding box center [1072, 399] width 220 height 52
type input "***"
click at [1257, 375] on input "******" at bounding box center [1262, 399] width 159 height 52
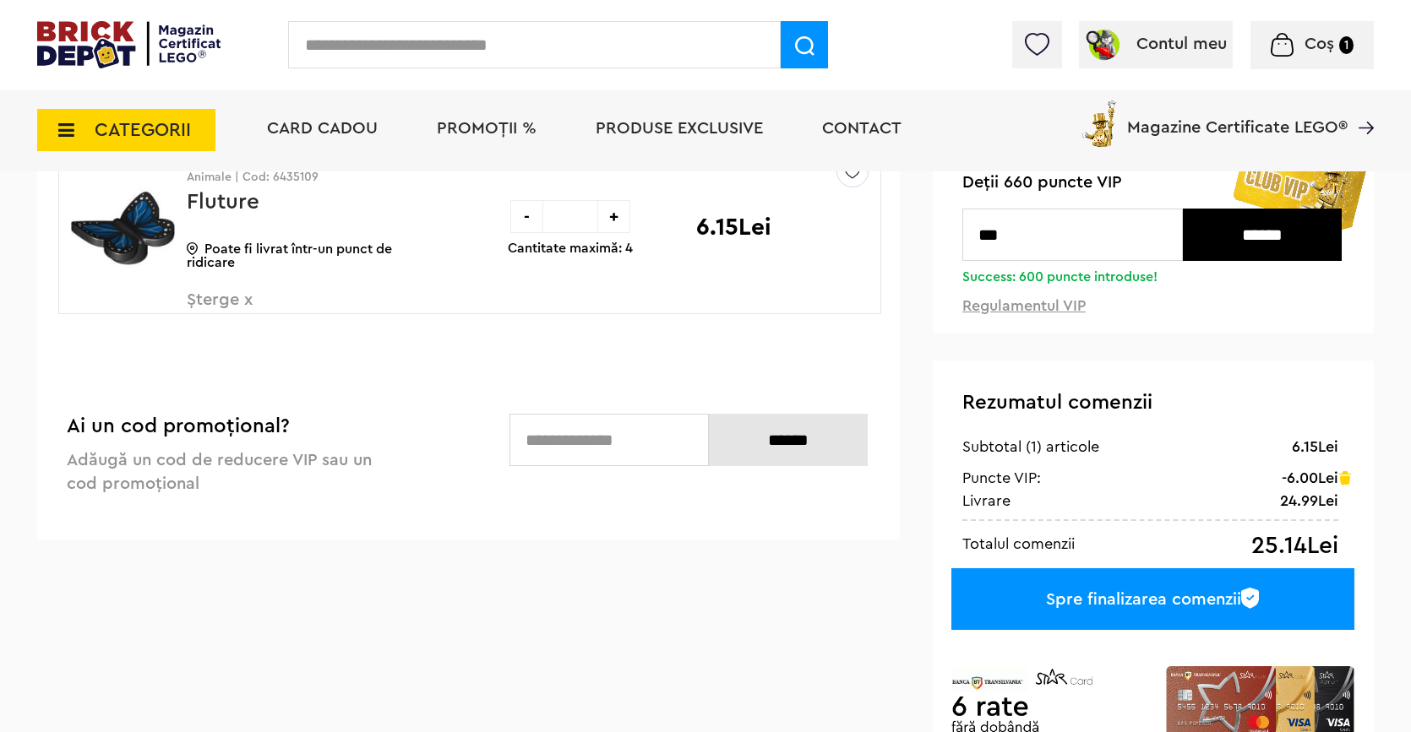
scroll to position [214, 0]
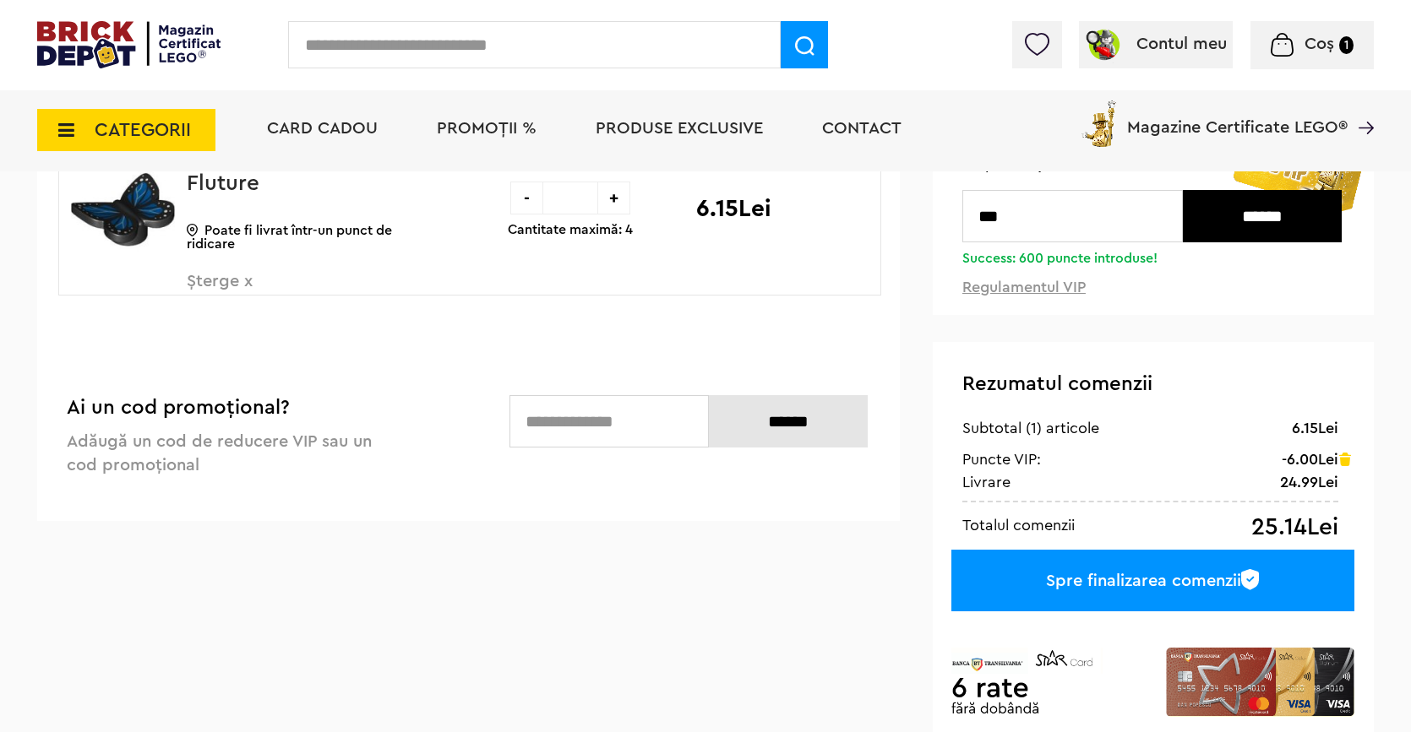
click at [1179, 580] on div "Spre finalizarea comenzii" at bounding box center [1152, 581] width 403 height 62
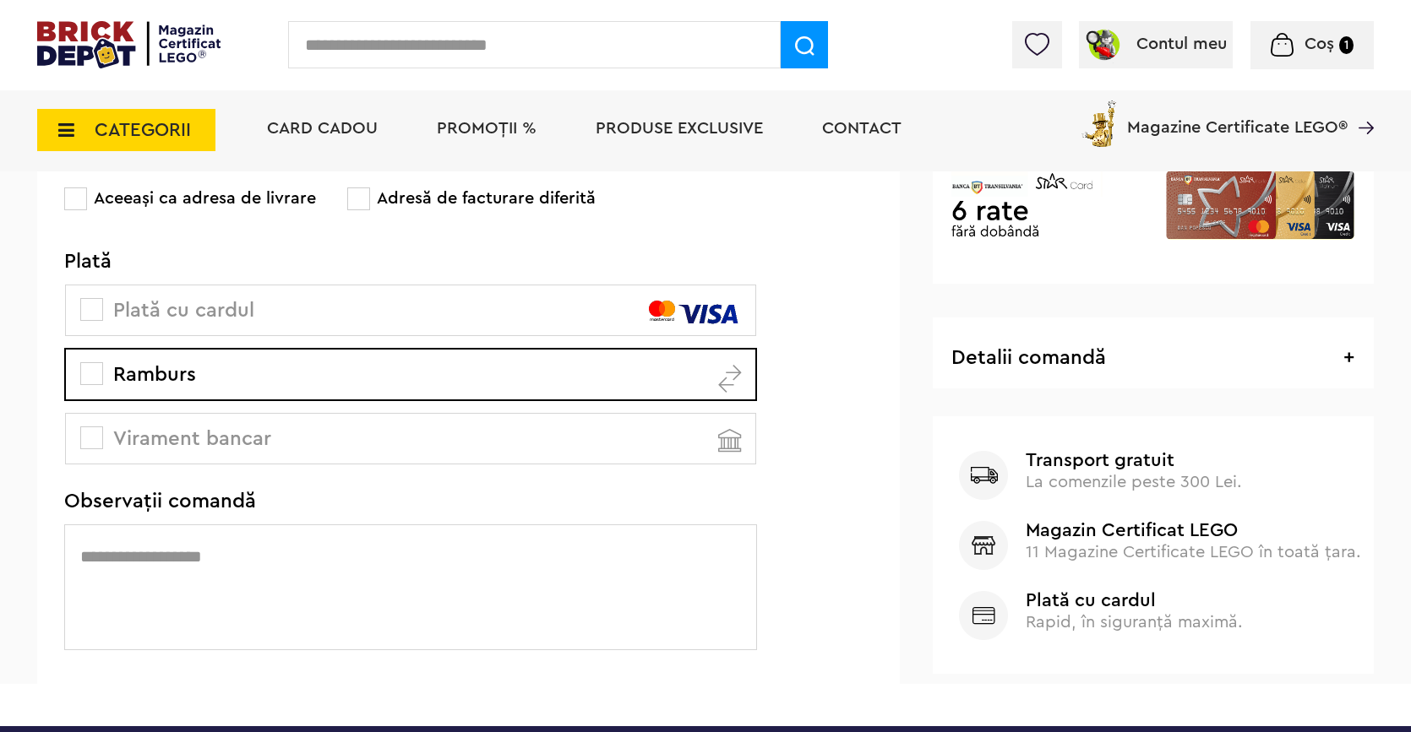
scroll to position [471, 0]
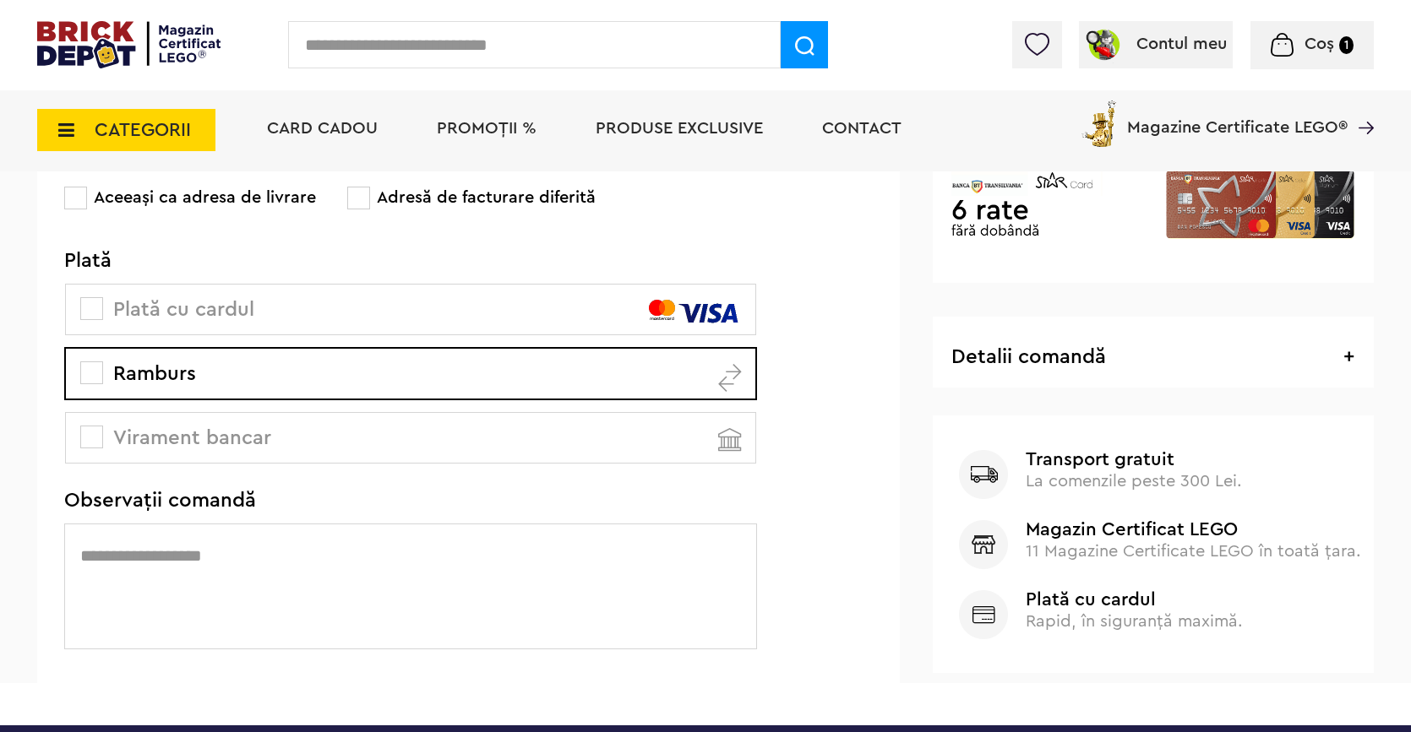
click at [353, 558] on textarea at bounding box center [410, 587] width 693 height 126
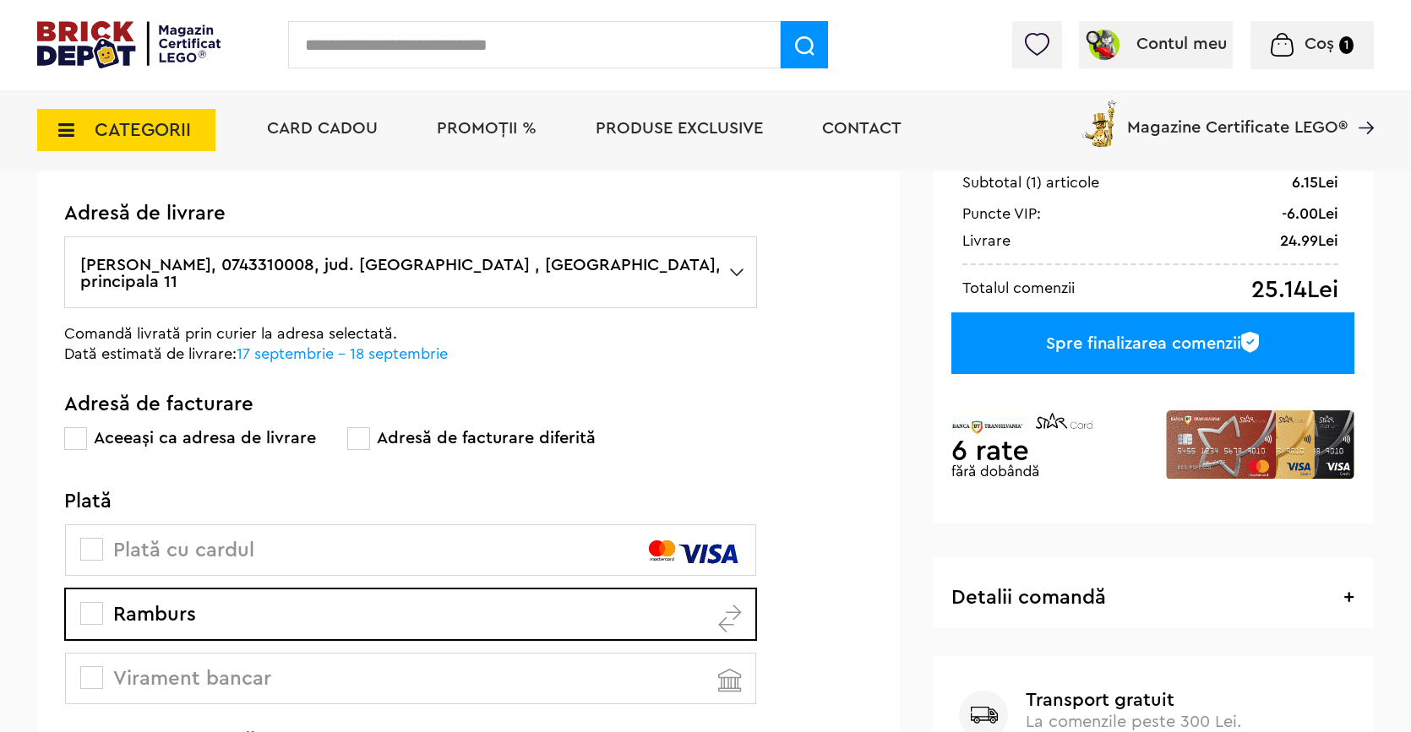
scroll to position [217, 0]
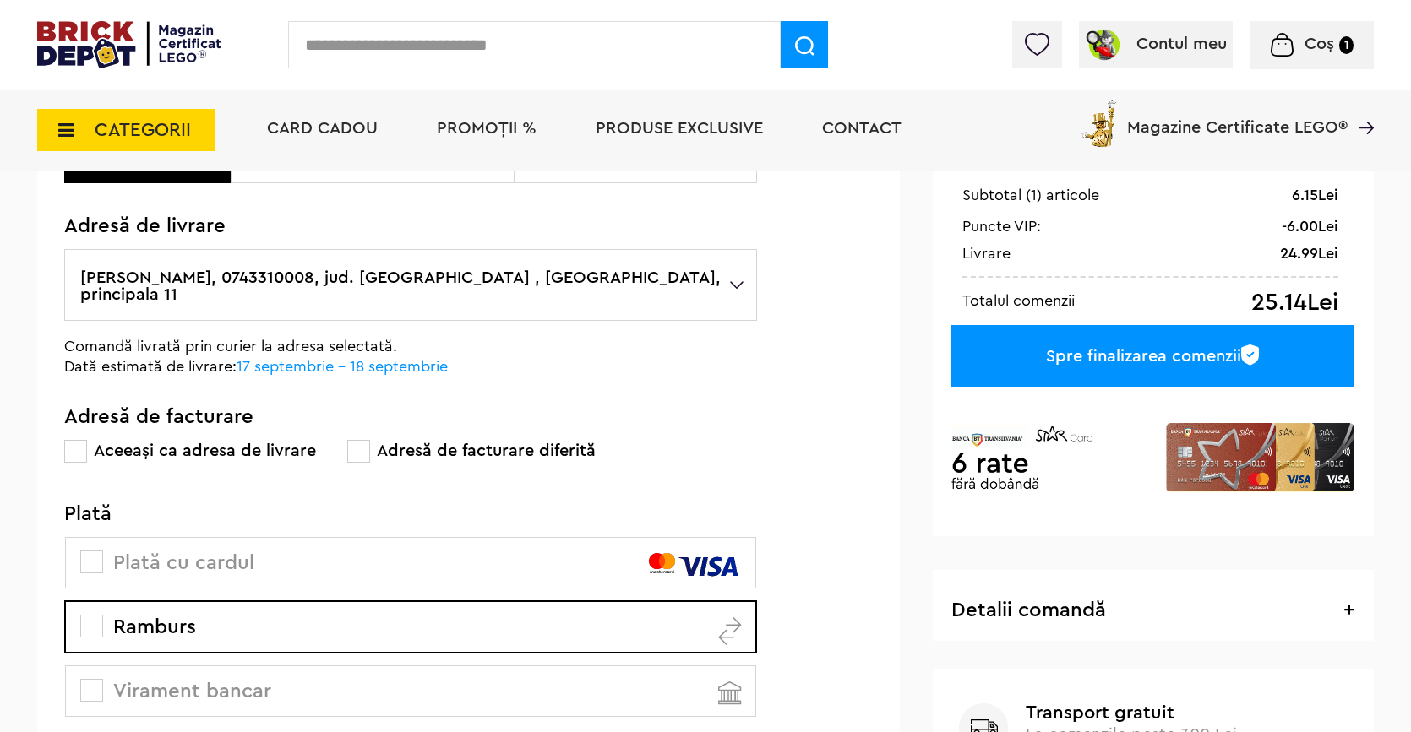
type textarea "****"
click at [1109, 385] on div "Rezumatul comenzii 6.15Lei Subtotal (1) articole -6.00[PERSON_NAME] Puncte VIP:…" at bounding box center [1153, 322] width 441 height 427
click at [1113, 367] on div "Spre finalizarea comenzii" at bounding box center [1152, 356] width 403 height 62
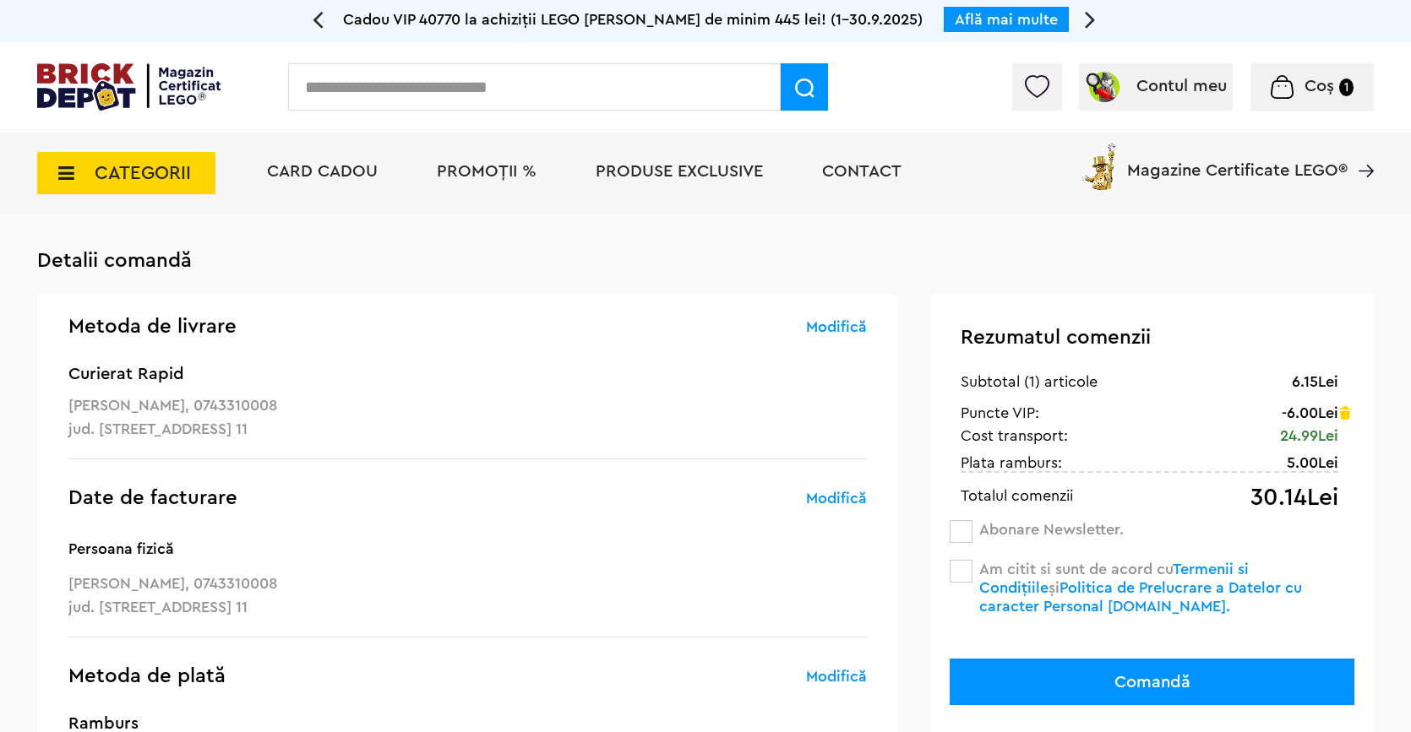
click at [959, 563] on span at bounding box center [961, 571] width 23 height 23
click at [1090, 671] on button "Comandă" at bounding box center [1152, 682] width 405 height 46
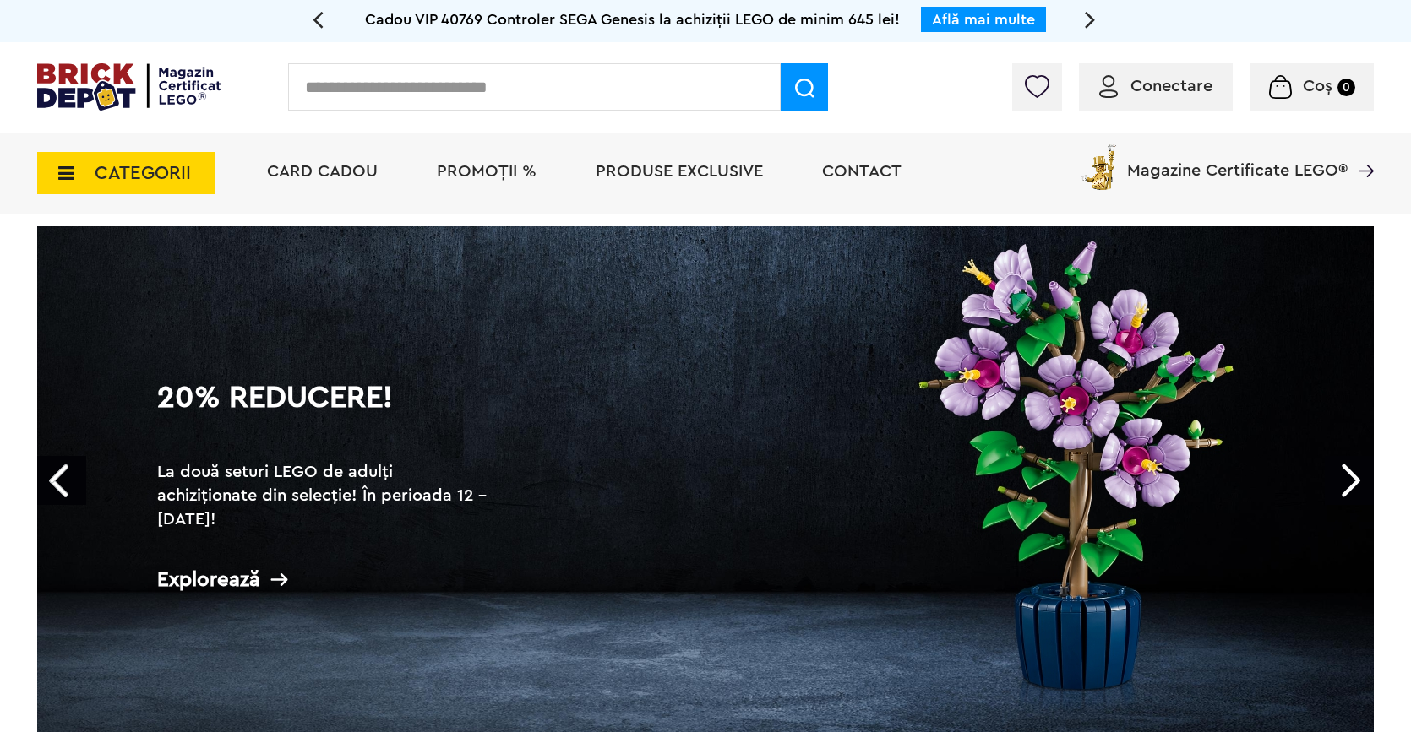
click at [1162, 79] on span "Conectare" at bounding box center [1171, 86] width 82 height 17
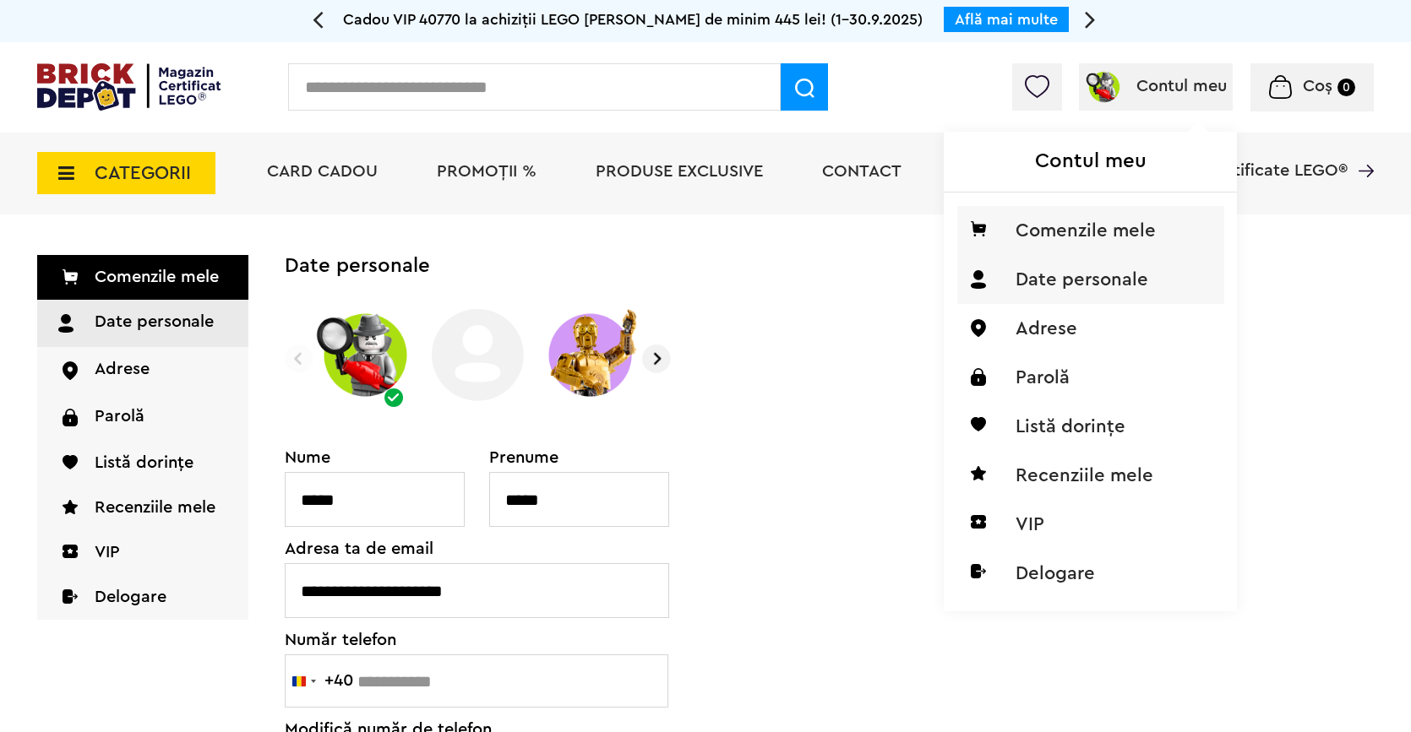
click at [1061, 232] on li "Comenzile mele" at bounding box center [1090, 230] width 267 height 49
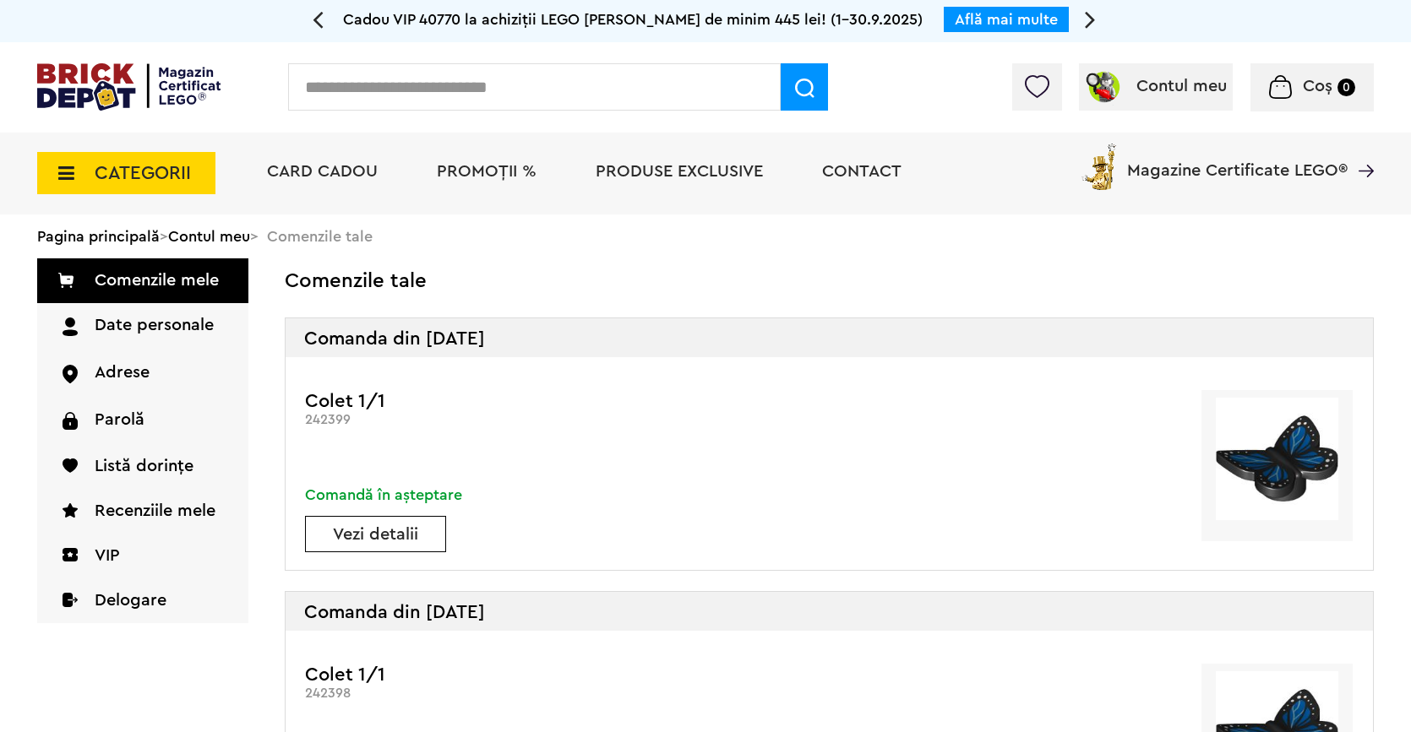
click at [1276, 475] on img at bounding box center [1277, 459] width 122 height 122
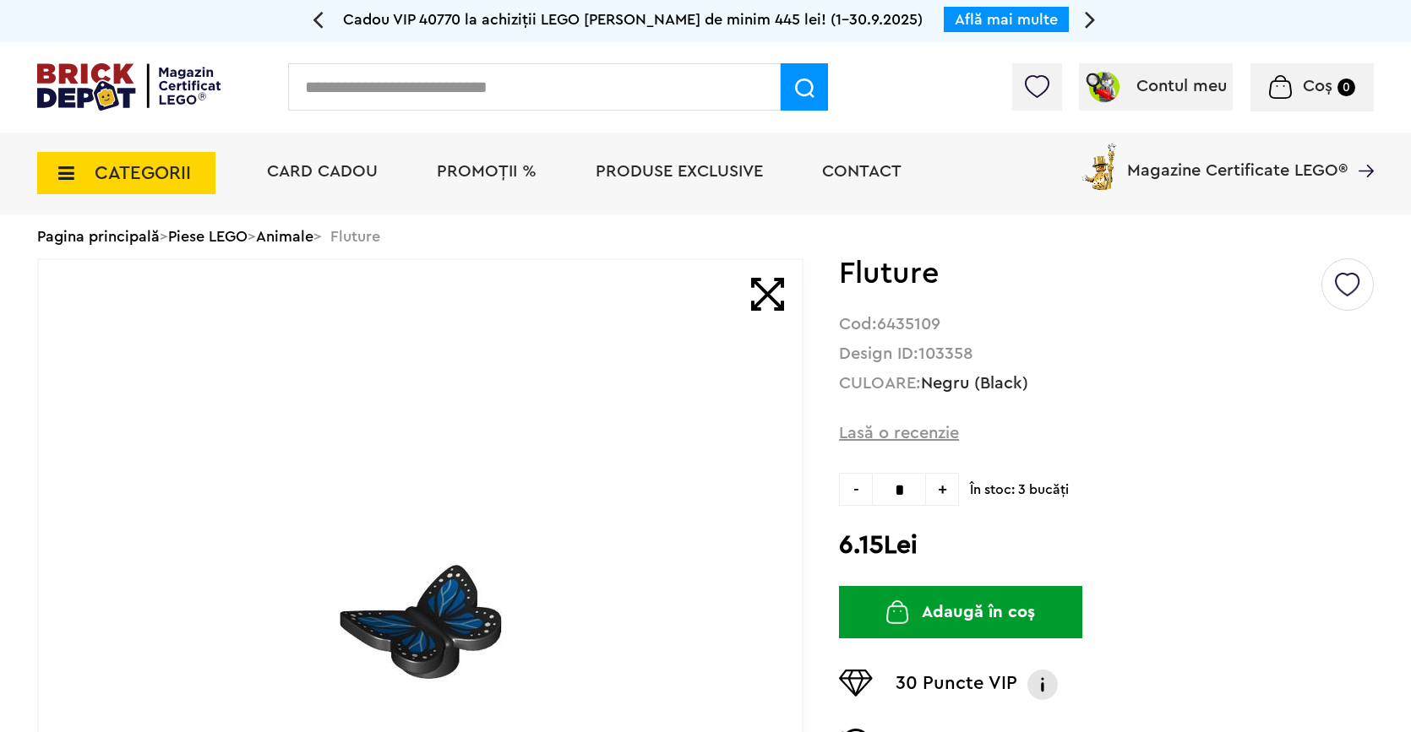
click at [941, 612] on button "Adaugă în coș" at bounding box center [960, 612] width 243 height 52
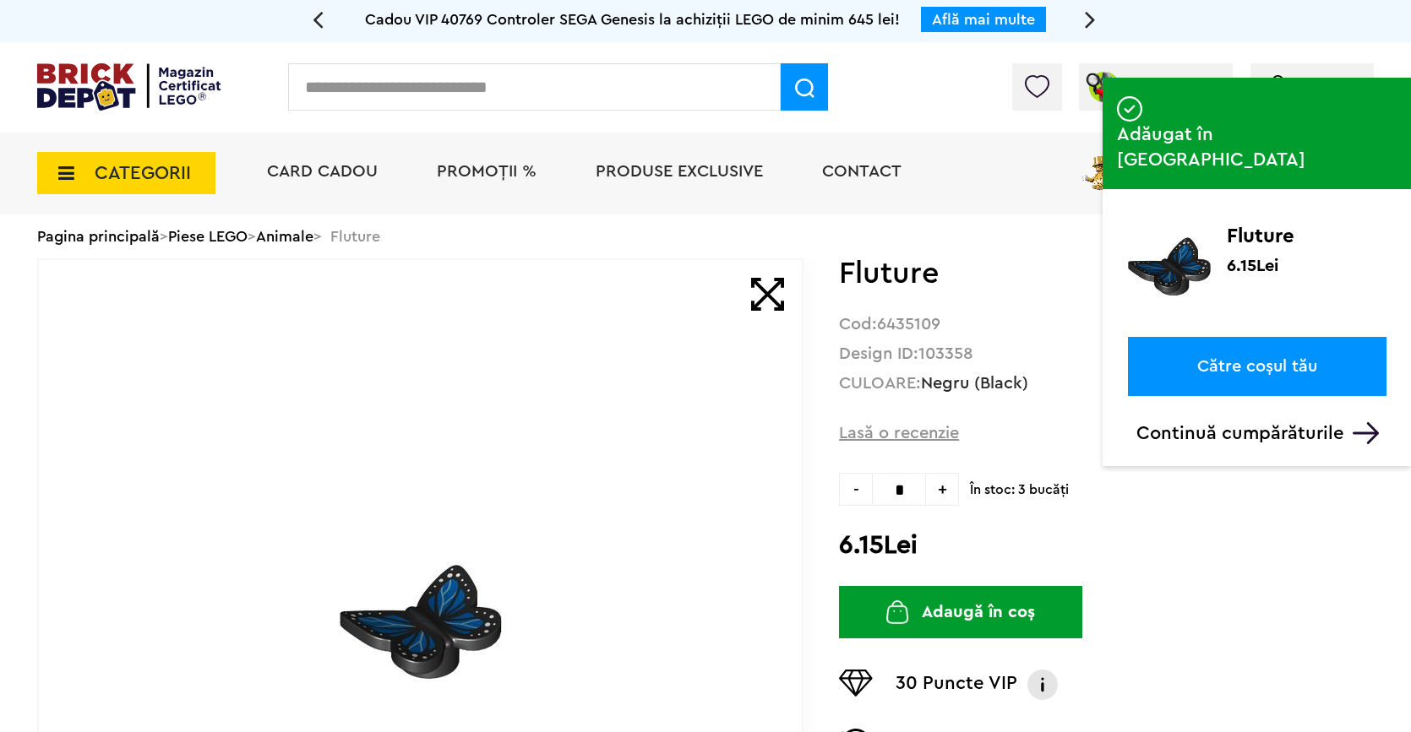
click at [1206, 337] on link "Către coșul tău" at bounding box center [1257, 366] width 259 height 59
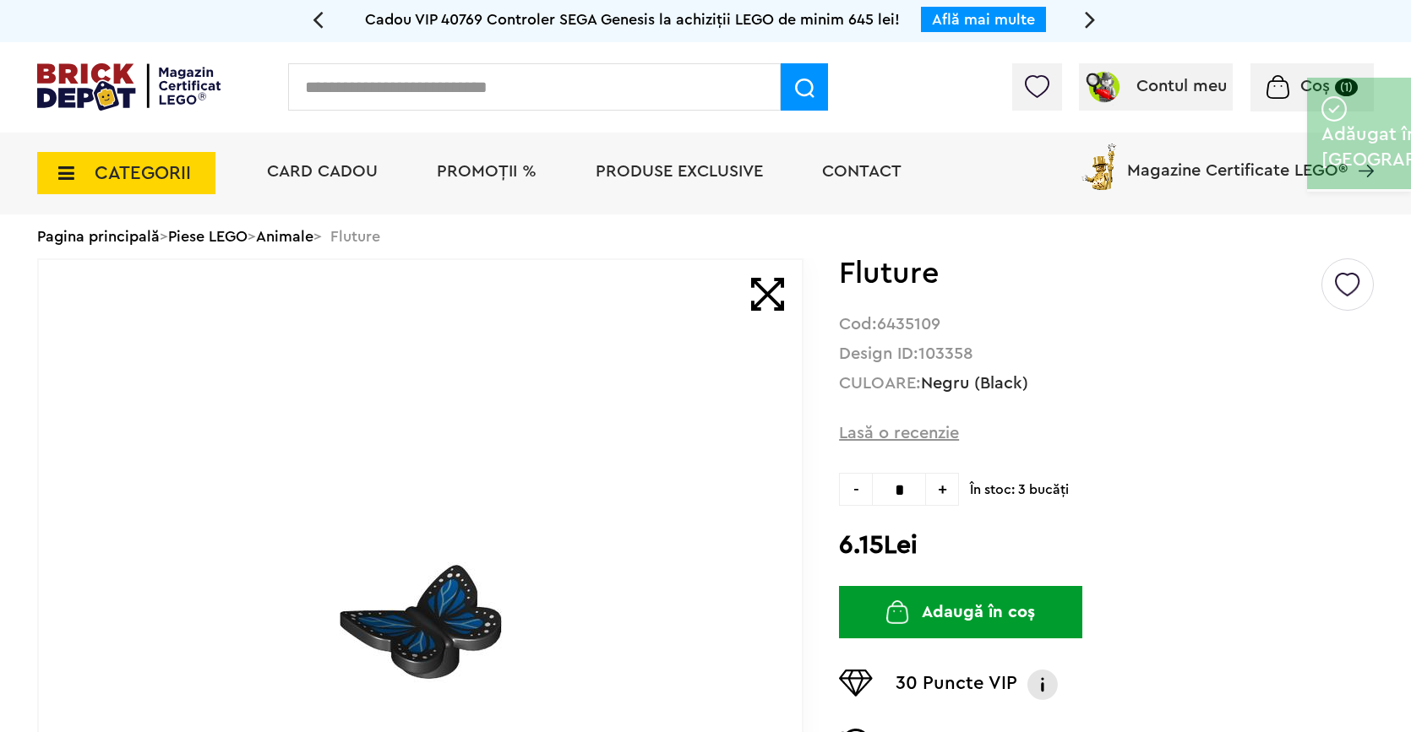
click at [1230, 313] on li "Cod: 6435109" at bounding box center [1106, 321] width 535 height 30
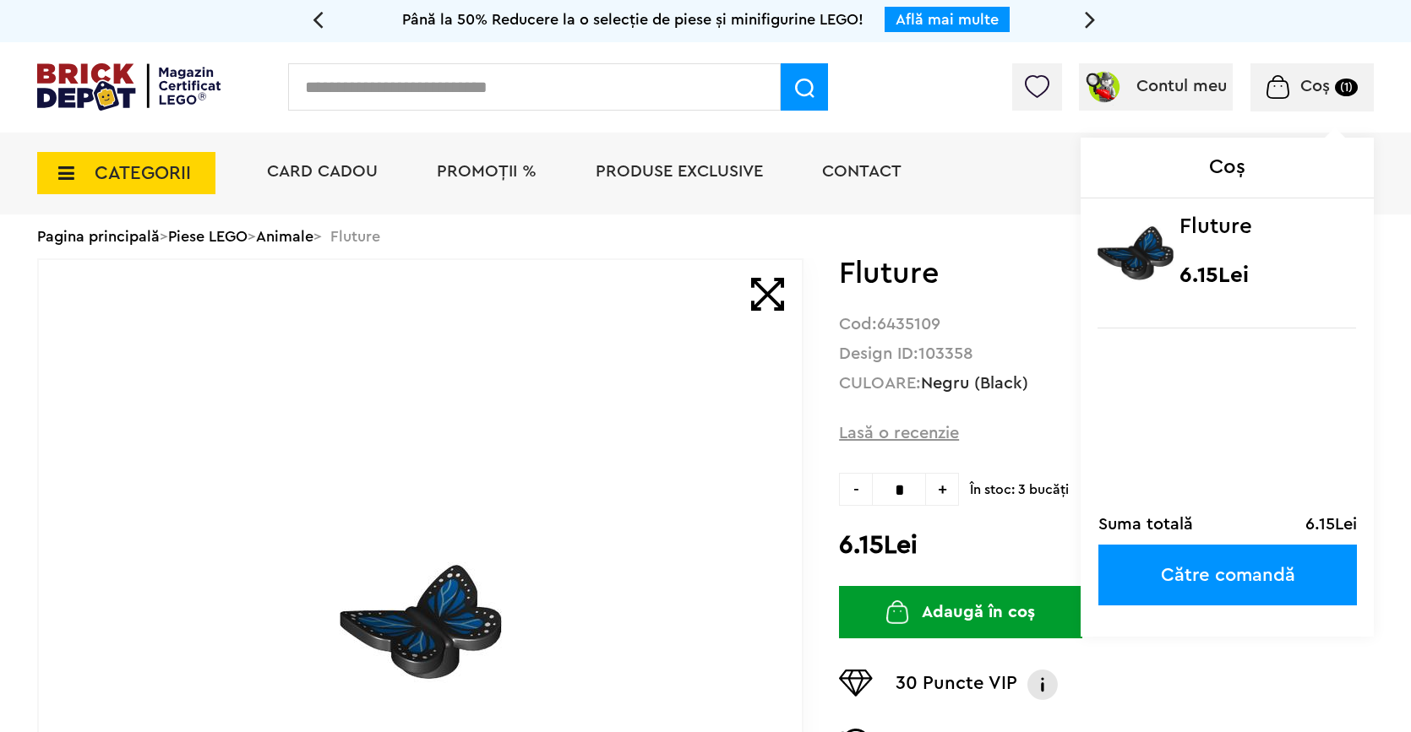
click at [1291, 98] on div "Coș (1) Coș Fluture 6.15Lei Suma totală 6.15Lei Către comandă" at bounding box center [1311, 87] width 123 height 48
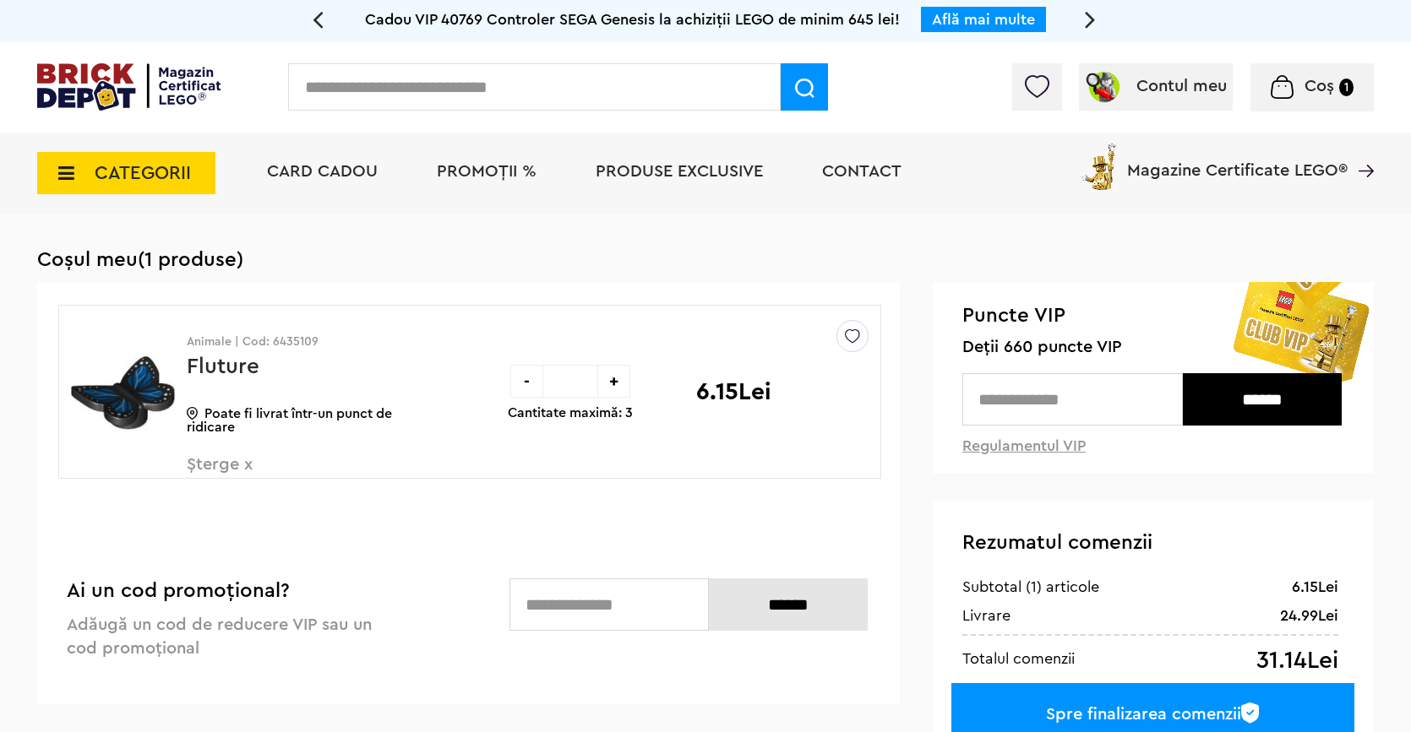
click at [1008, 393] on input "text" at bounding box center [1072, 399] width 220 height 52
type input "***"
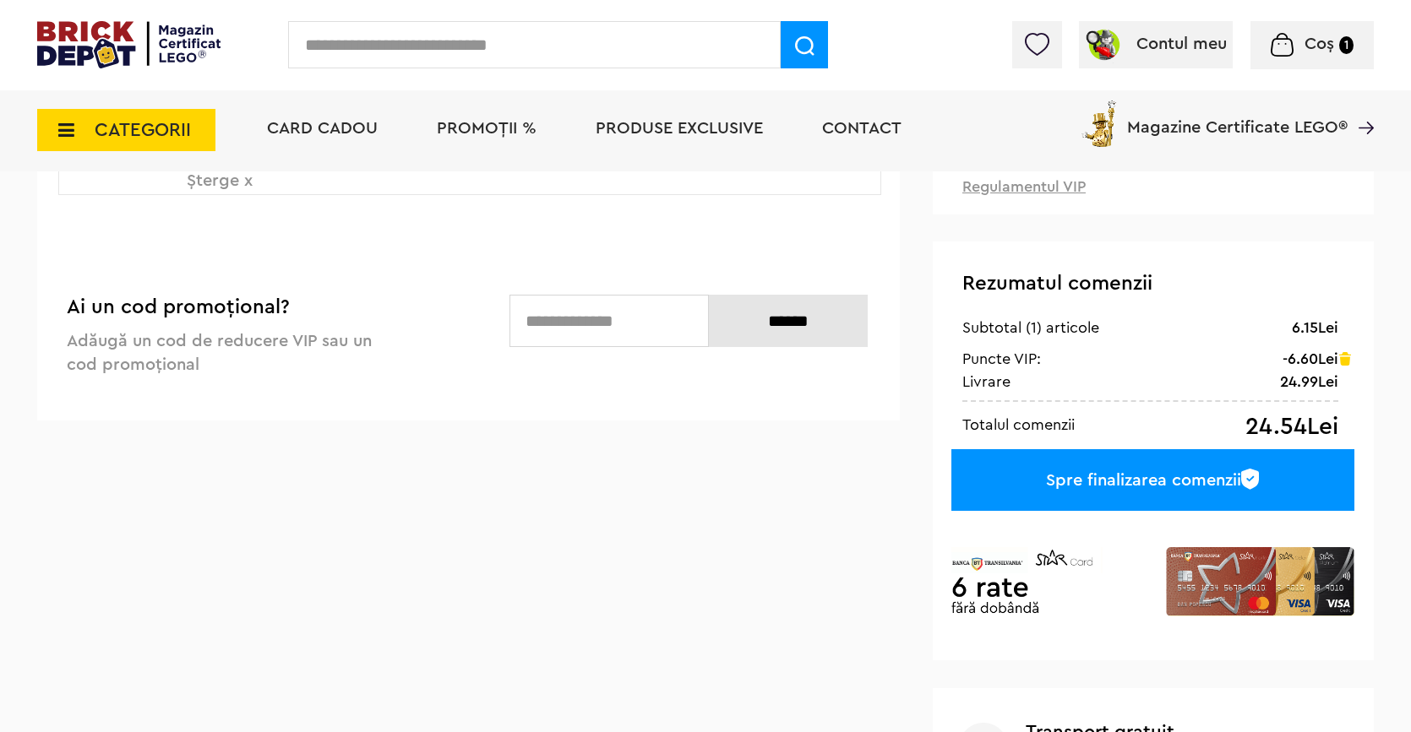
scroll to position [318, 0]
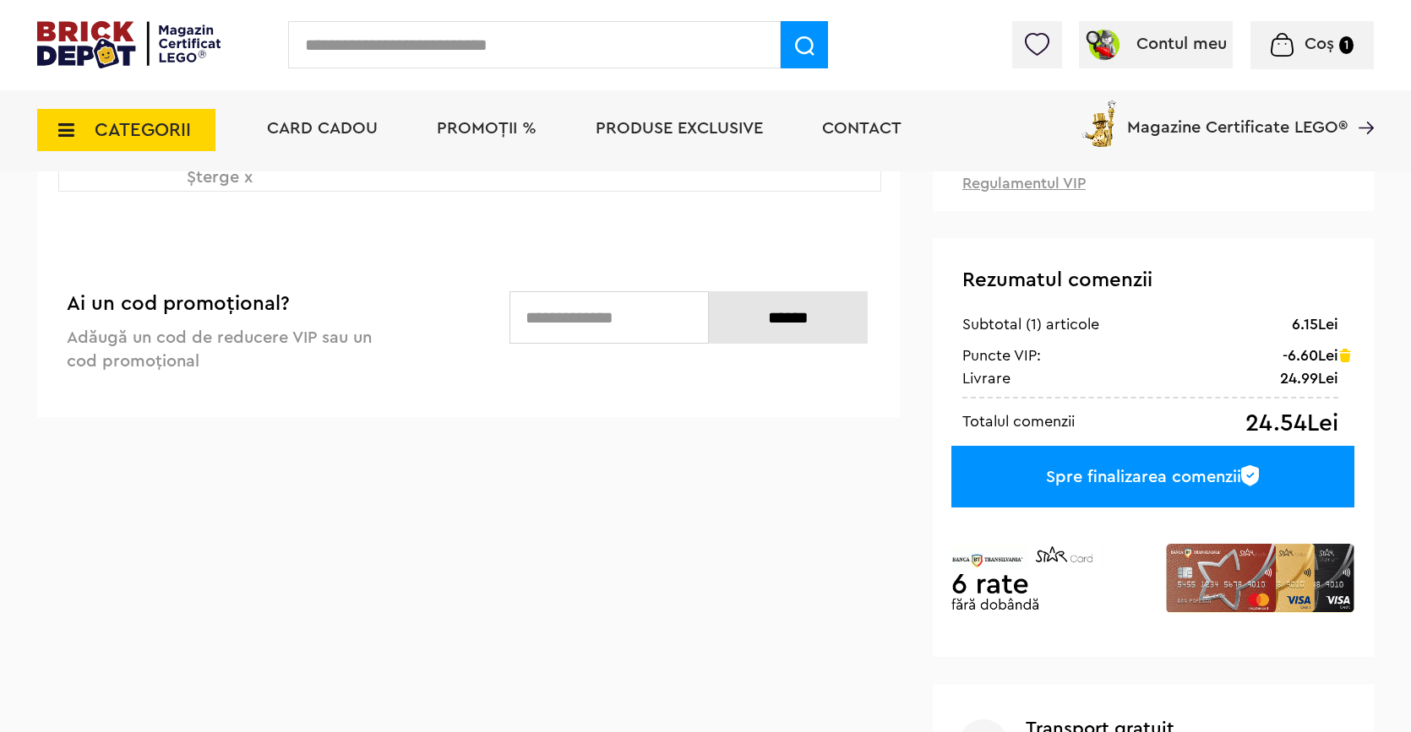
click at [1162, 469] on div "Spre finalizarea comenzii" at bounding box center [1152, 477] width 403 height 62
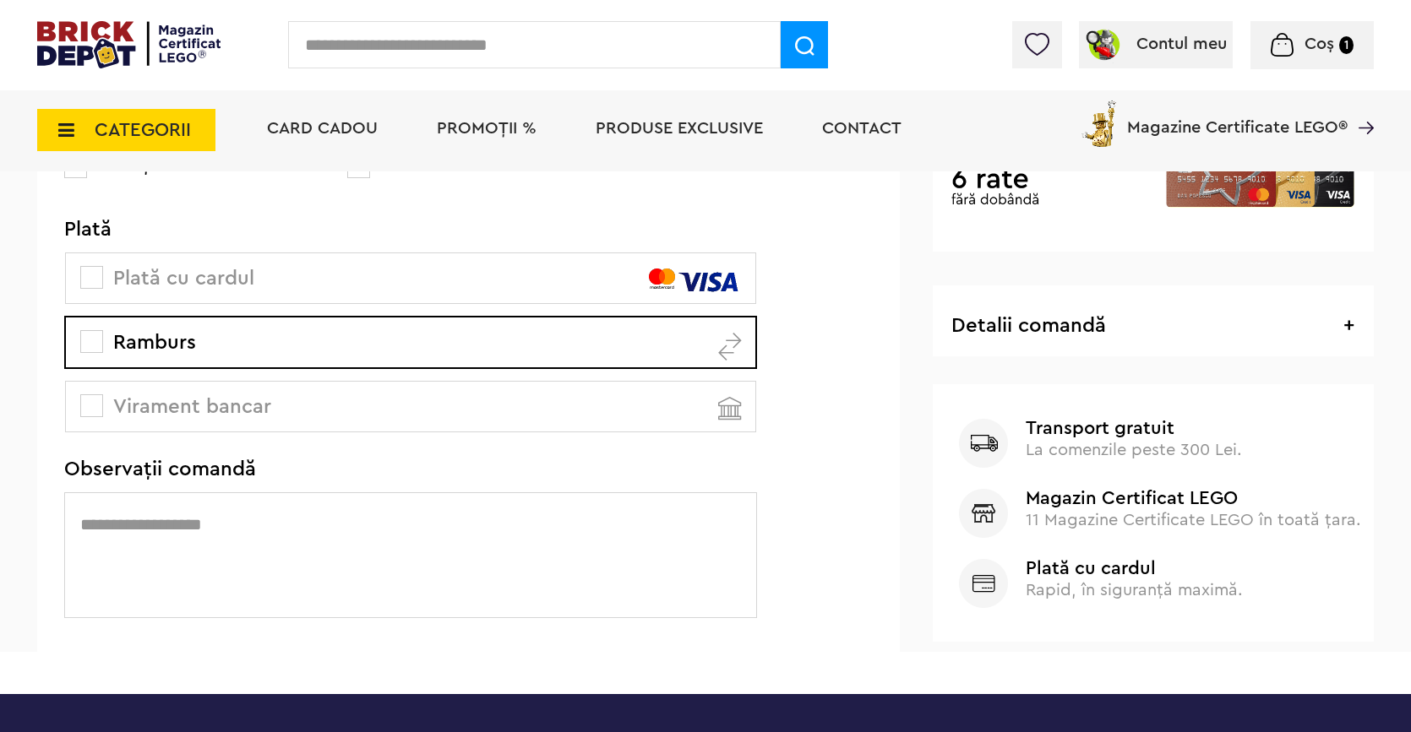
scroll to position [500, 0]
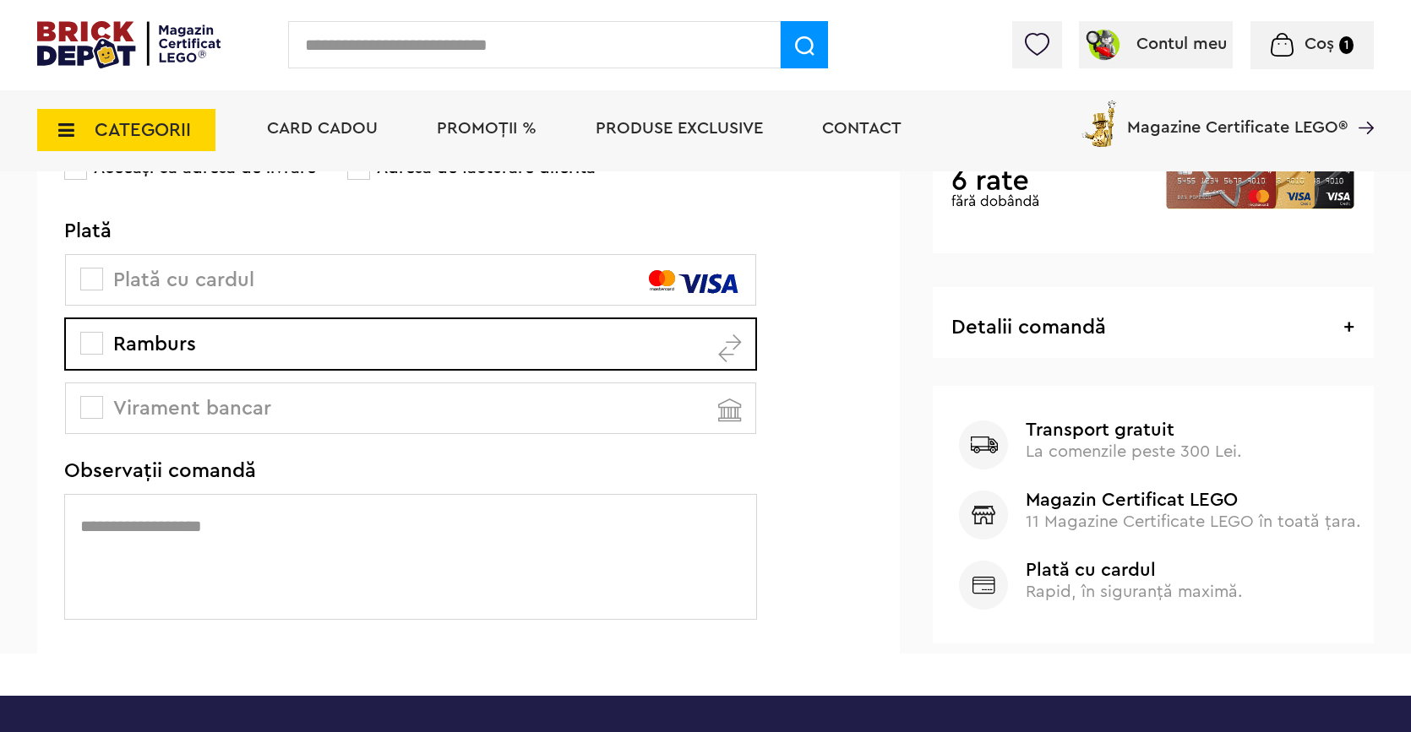
click at [482, 530] on textarea at bounding box center [410, 557] width 693 height 126
type textarea "****"
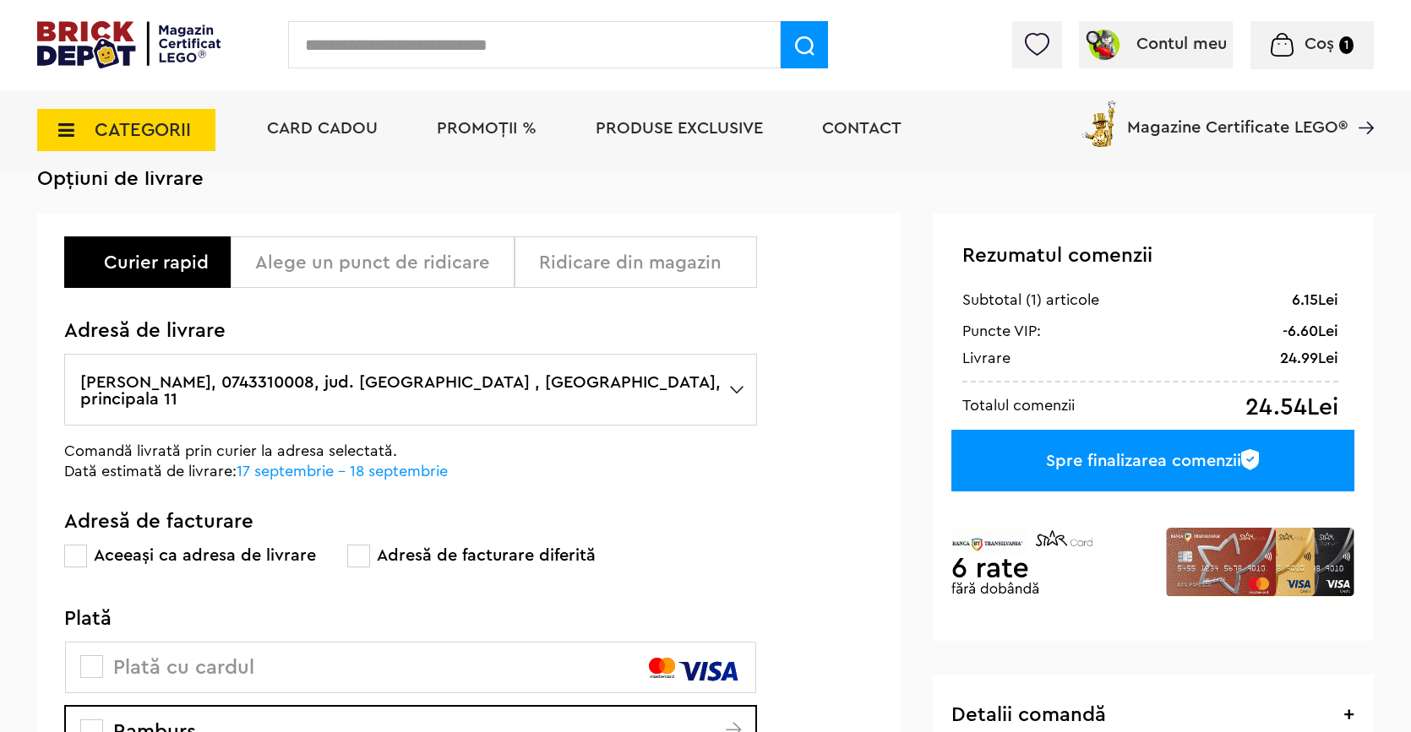
scroll to position [128, 0]
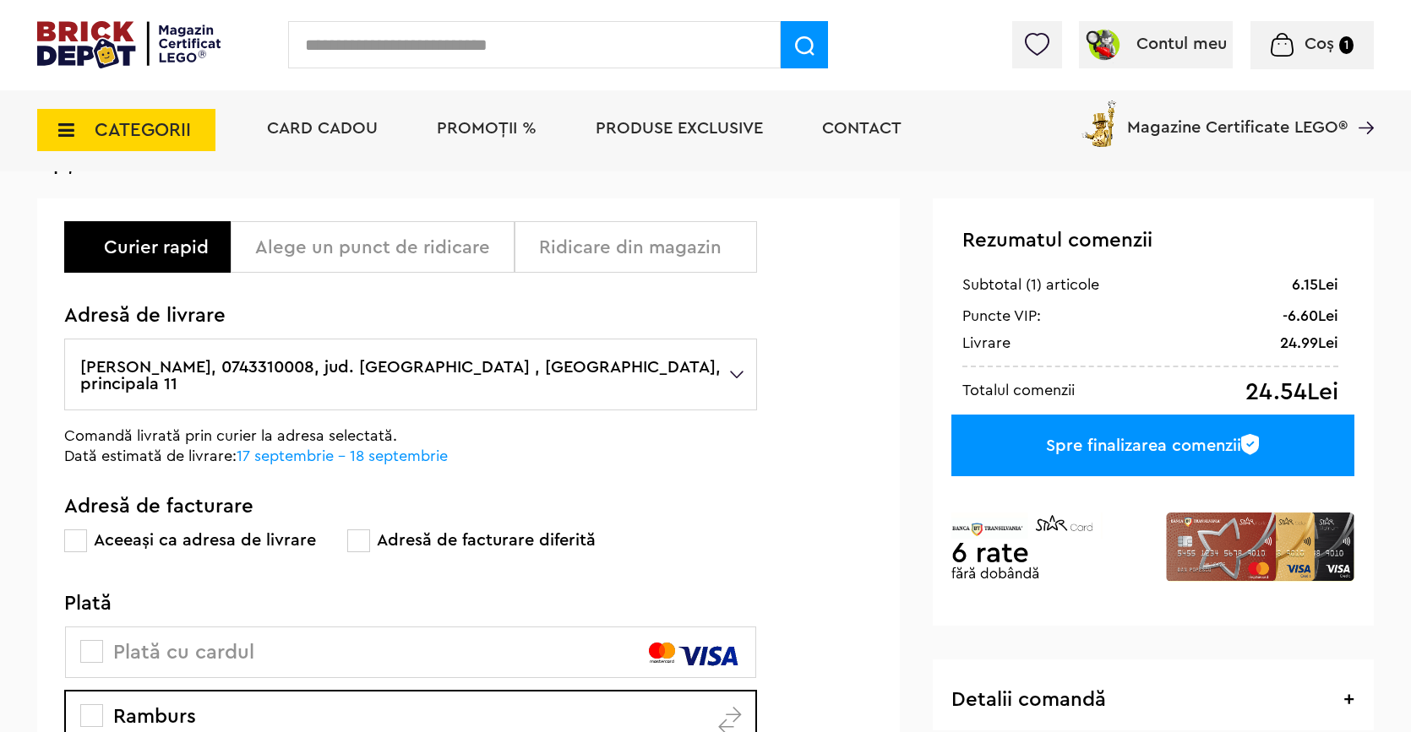
click at [1098, 471] on div "Spre finalizarea comenzii" at bounding box center [1152, 446] width 403 height 62
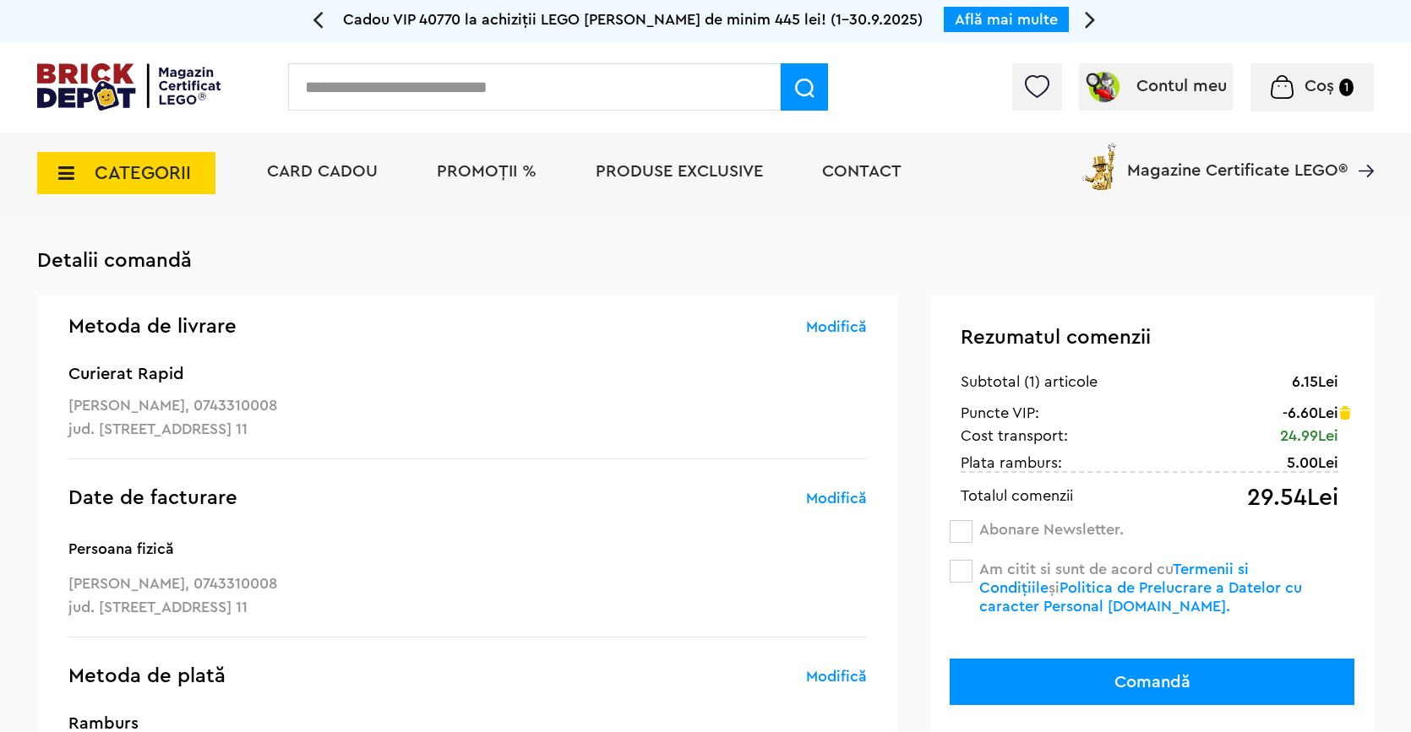
click at [961, 570] on span at bounding box center [961, 571] width 23 height 23
click at [1136, 672] on button "Comandă" at bounding box center [1152, 682] width 405 height 46
